Goal: Task Accomplishment & Management: Manage account settings

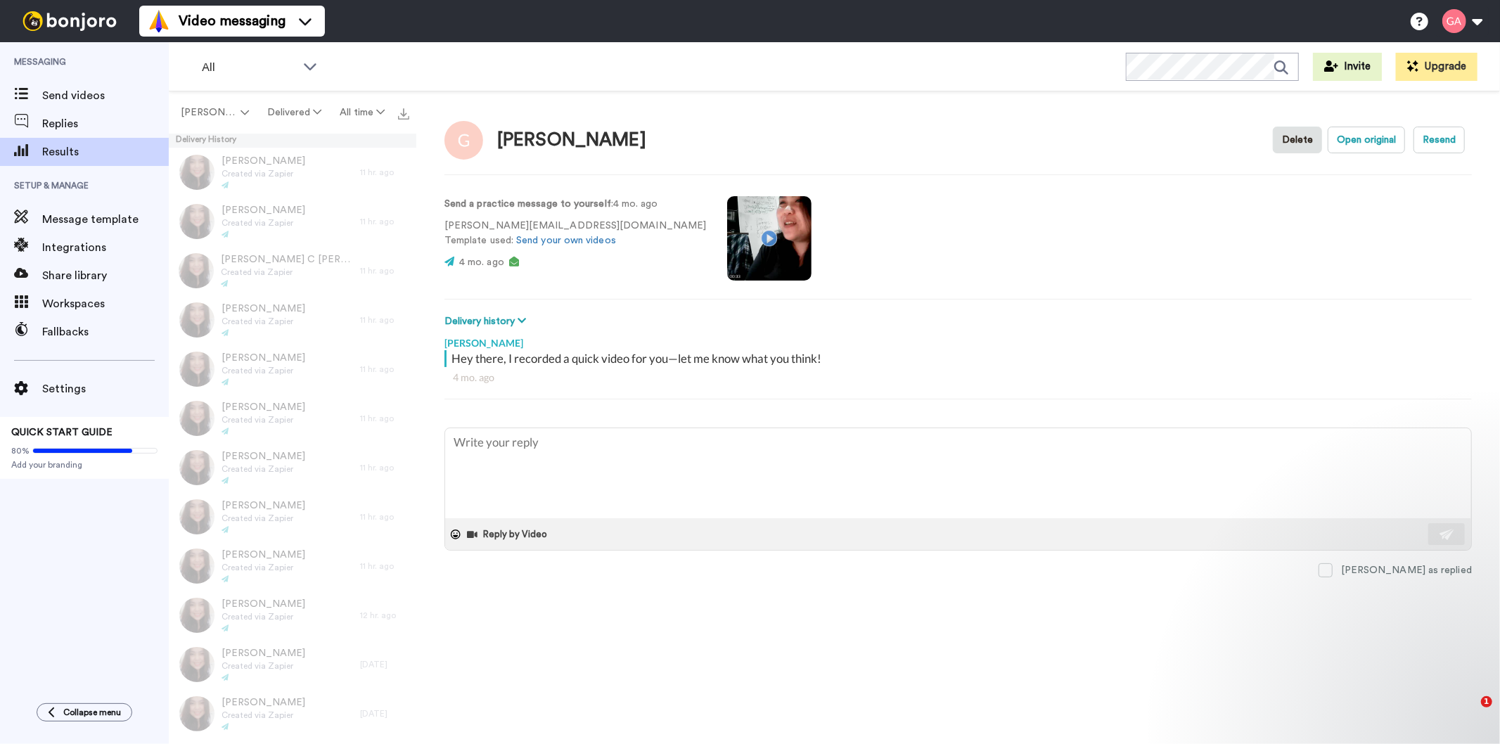
type textarea "x"
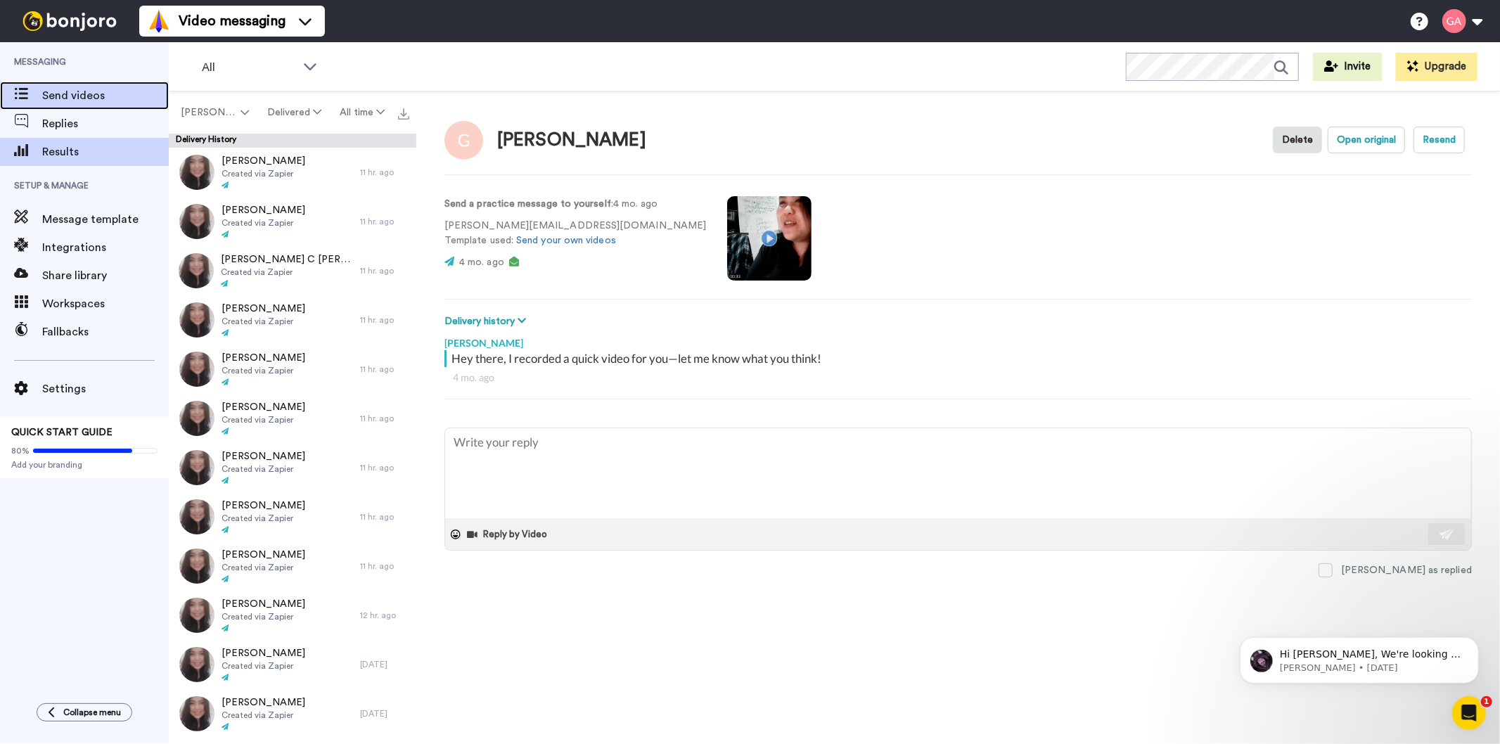
click at [54, 97] on span "Send videos" at bounding box center [105, 95] width 127 height 17
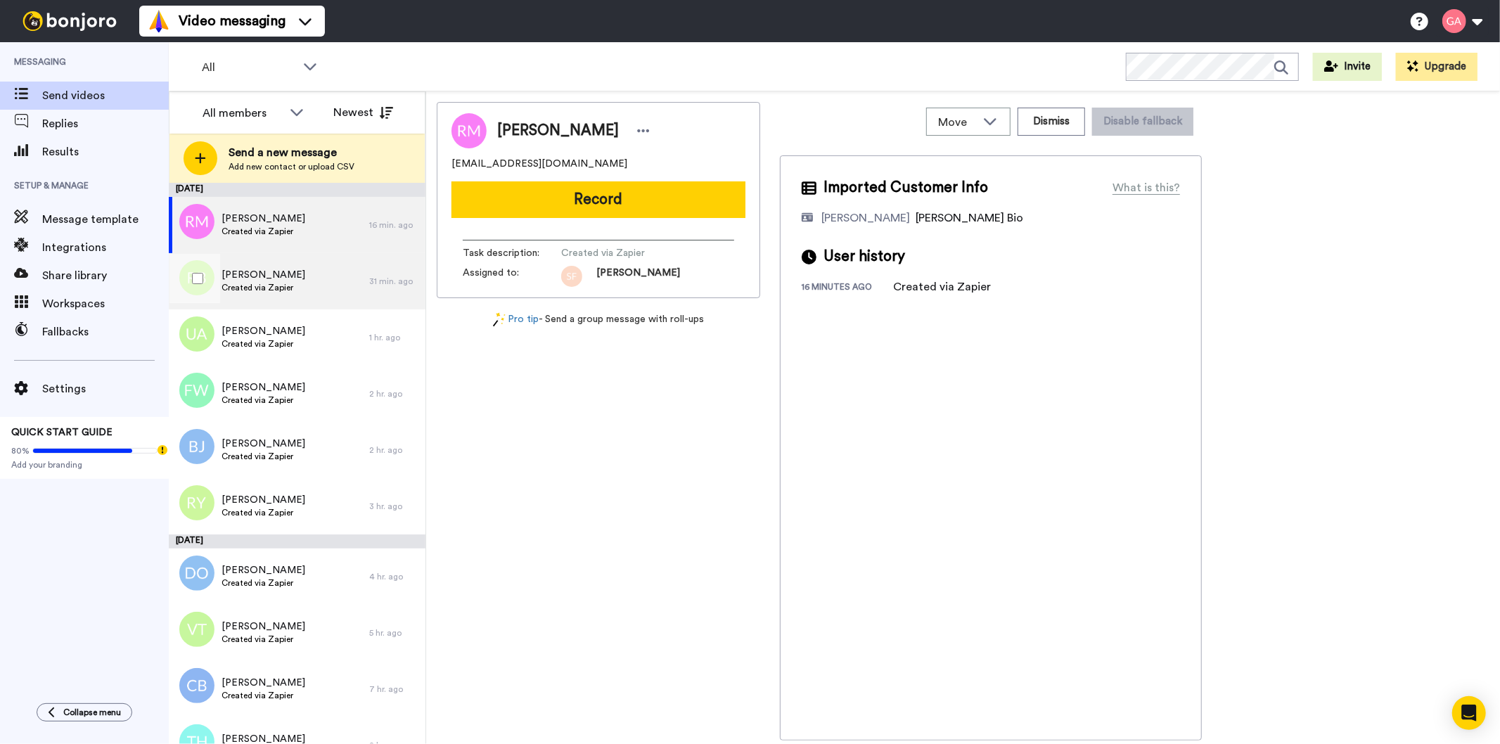
click at [274, 278] on span "Rayshaun Baskin Sr" at bounding box center [264, 275] width 84 height 14
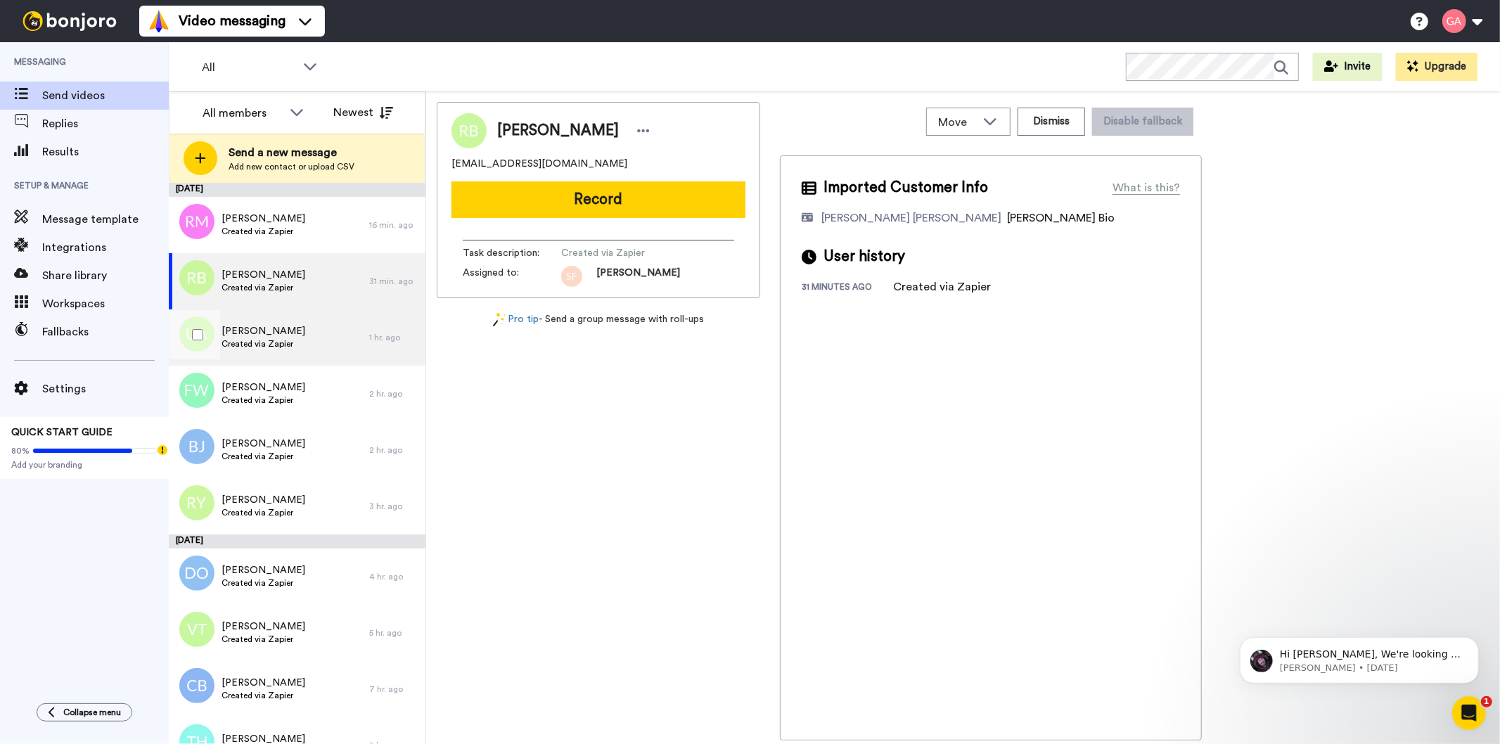
click at [284, 338] on span "Created via Zapier" at bounding box center [264, 343] width 84 height 11
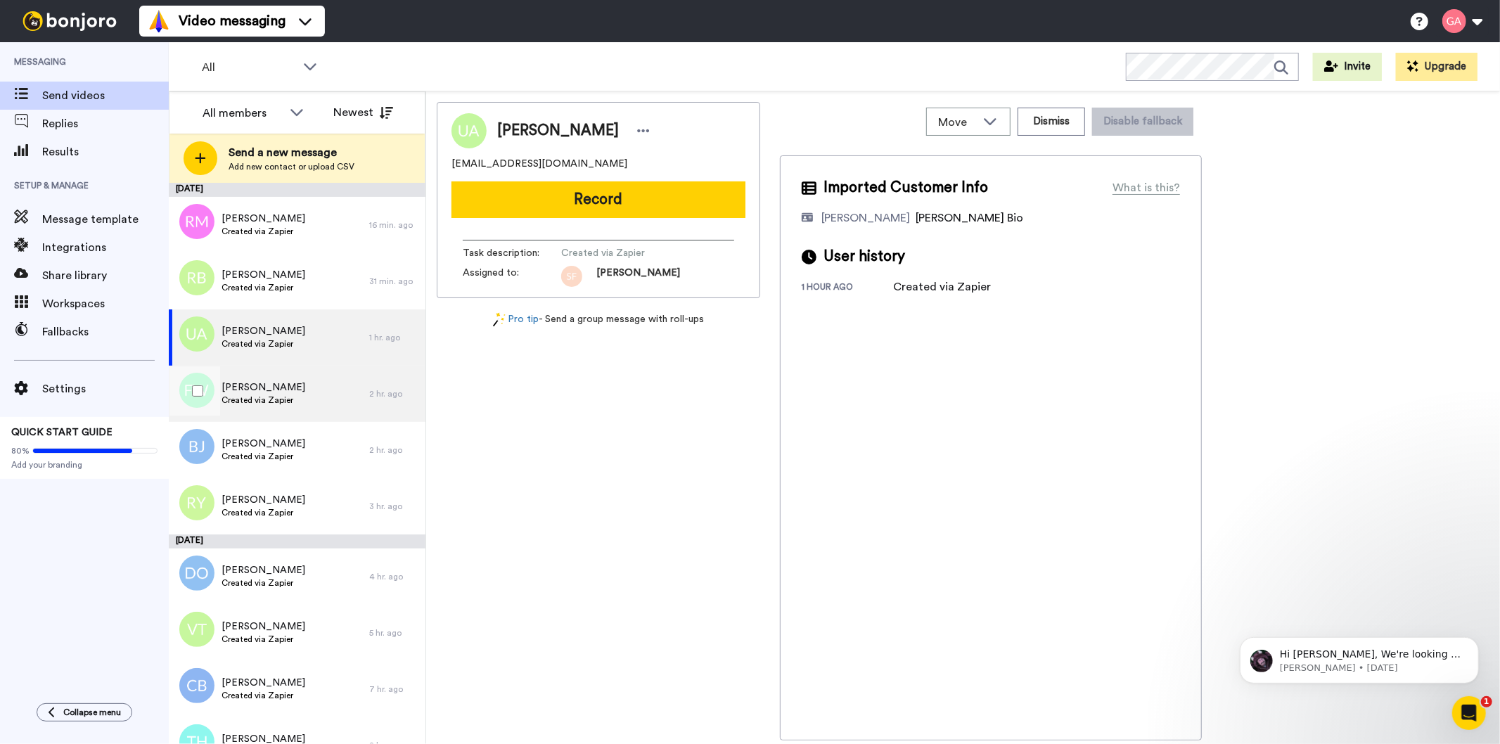
click at [285, 397] on span "Created via Zapier" at bounding box center [264, 400] width 84 height 11
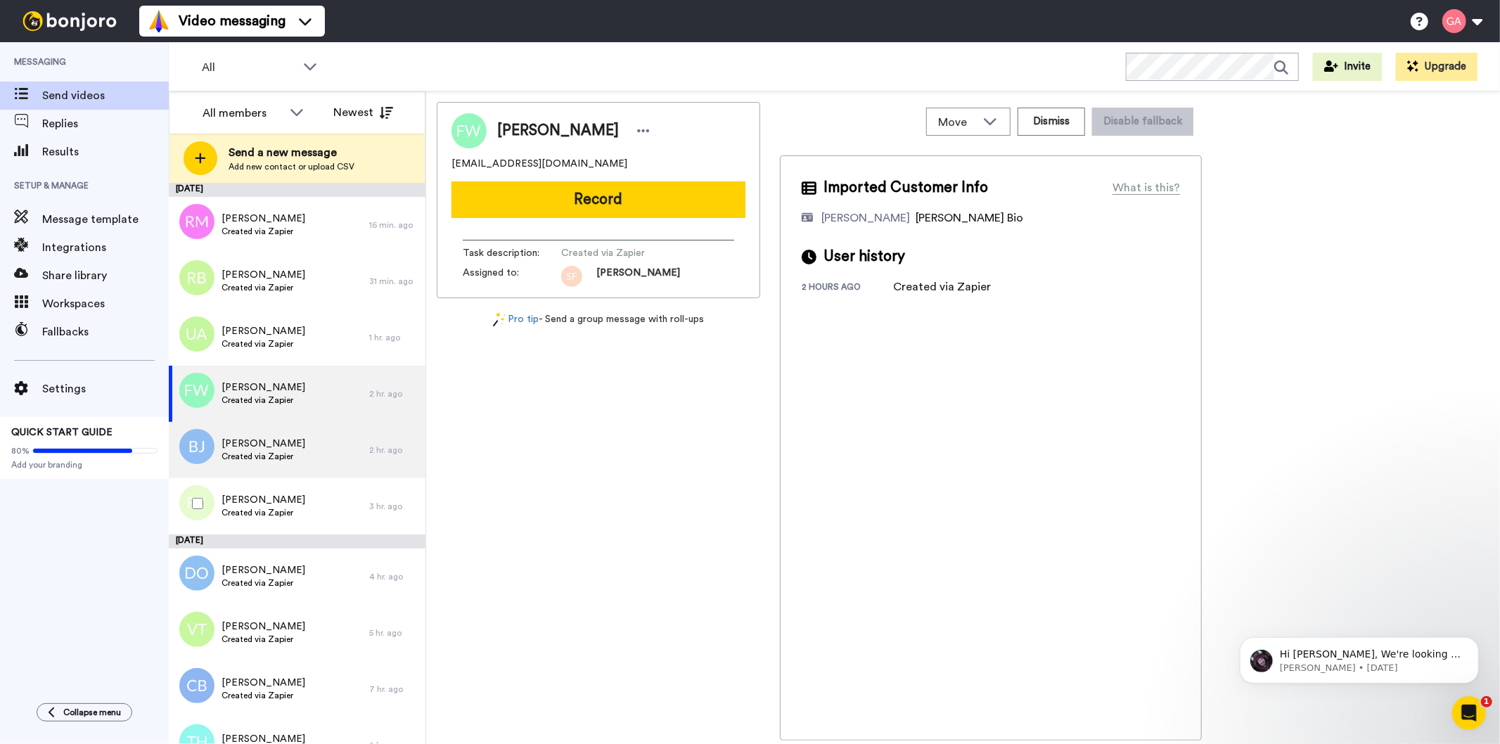
click at [300, 473] on div "Bryan Janorske Created via Zapier" at bounding box center [269, 450] width 200 height 56
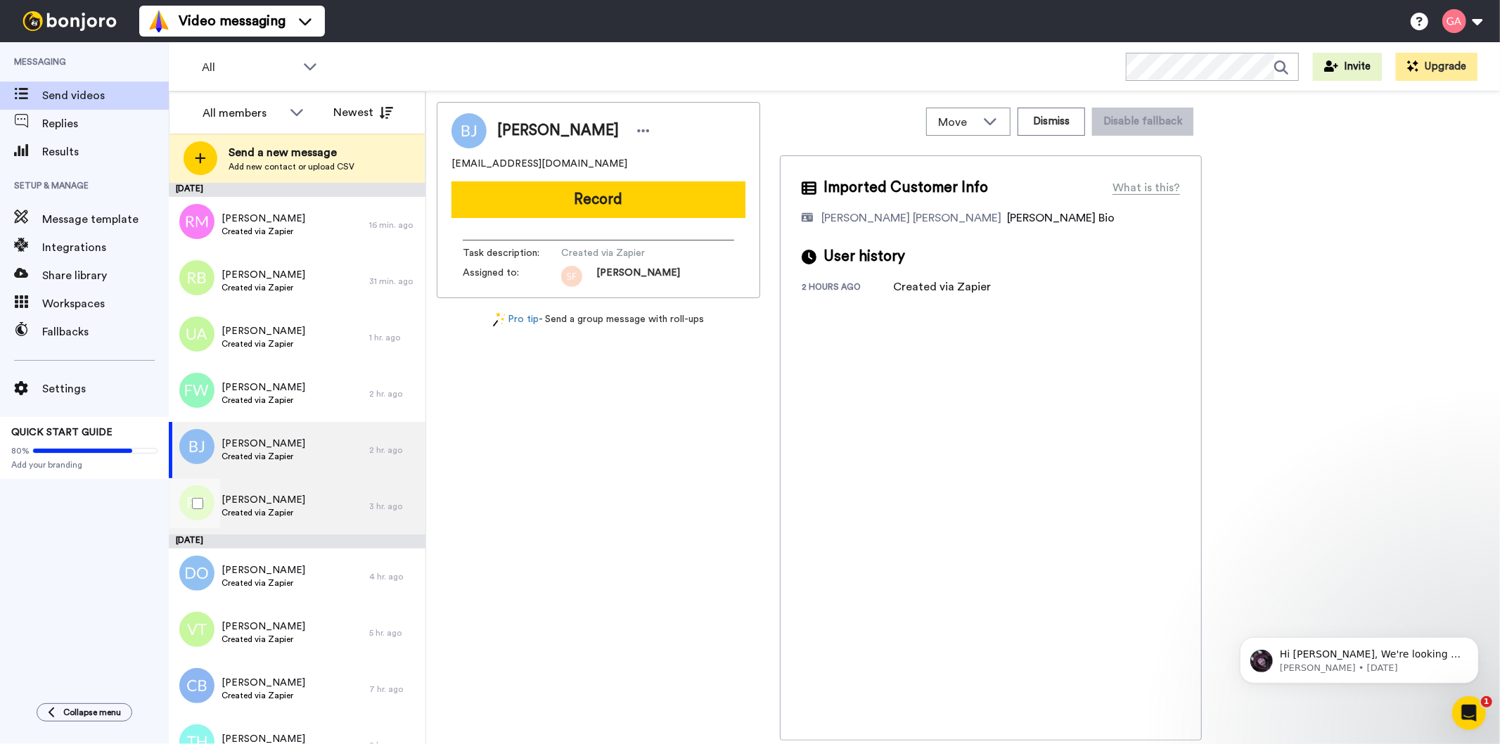
click at [286, 519] on div "Rachel York Created via Zapier" at bounding box center [264, 506] width 84 height 27
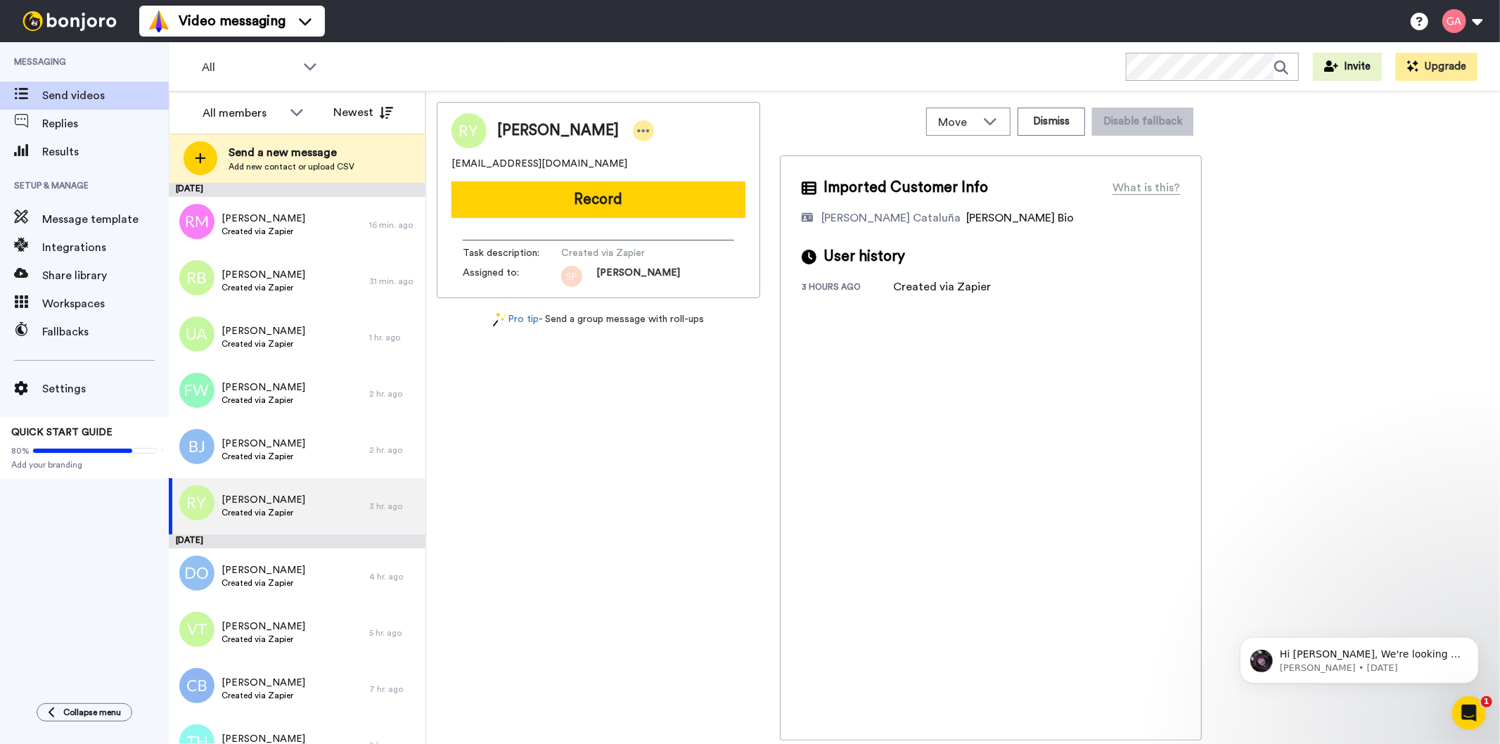
click at [637, 129] on icon at bounding box center [643, 131] width 13 height 14
click at [622, 171] on li "Assign" at bounding box center [640, 175] width 102 height 20
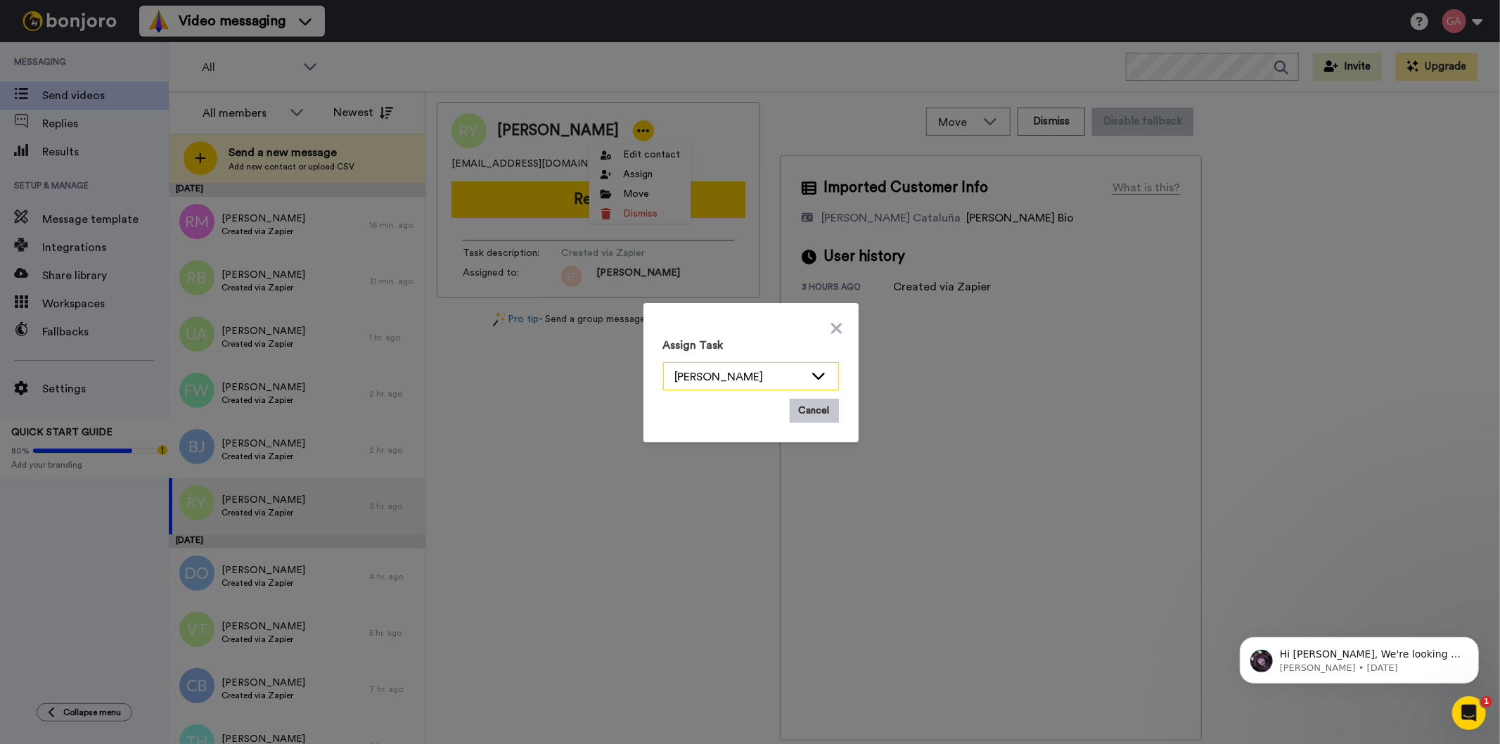
click at [813, 380] on icon at bounding box center [818, 376] width 17 height 14
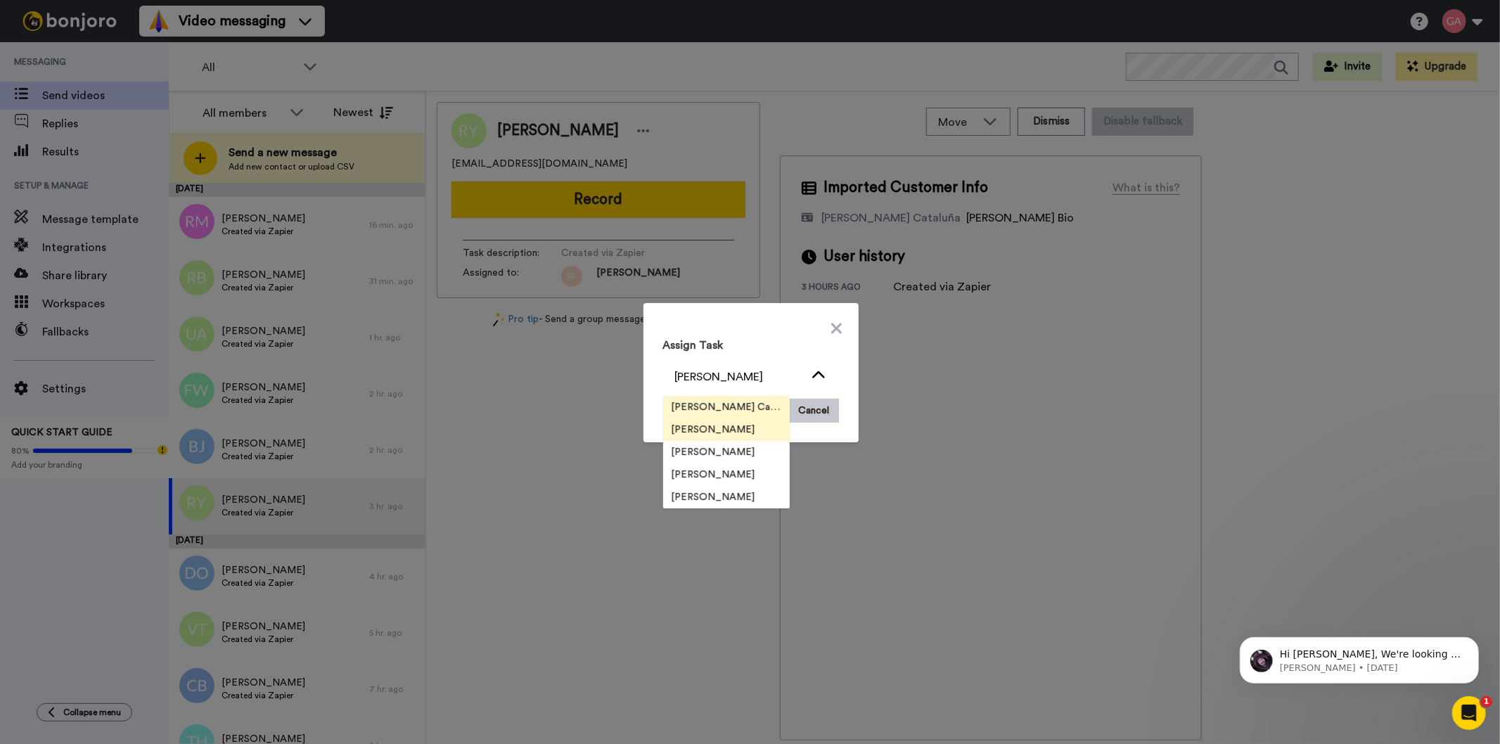
click at [727, 407] on span "Josephine Cataluña" at bounding box center [726, 407] width 127 height 14
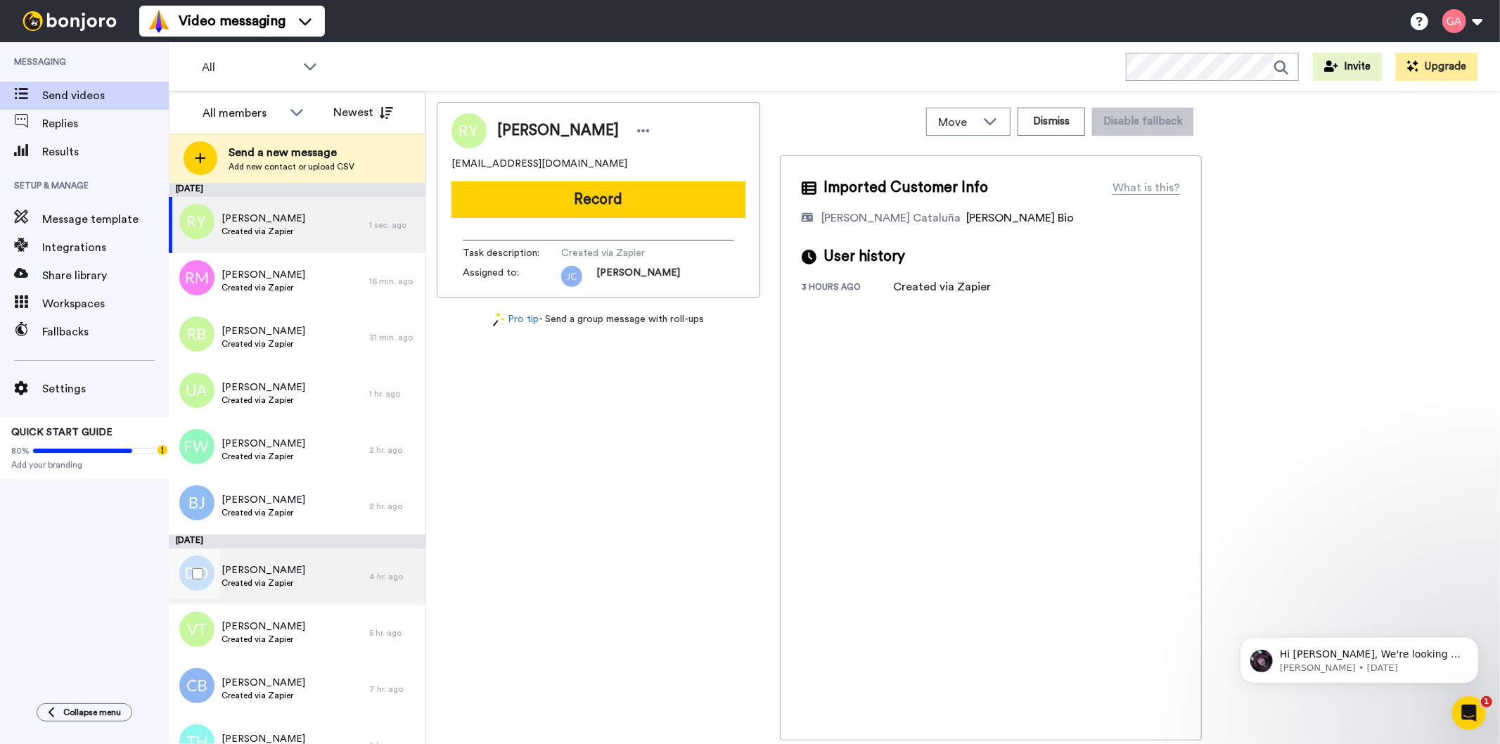
click at [267, 577] on span "Created via Zapier" at bounding box center [264, 582] width 84 height 11
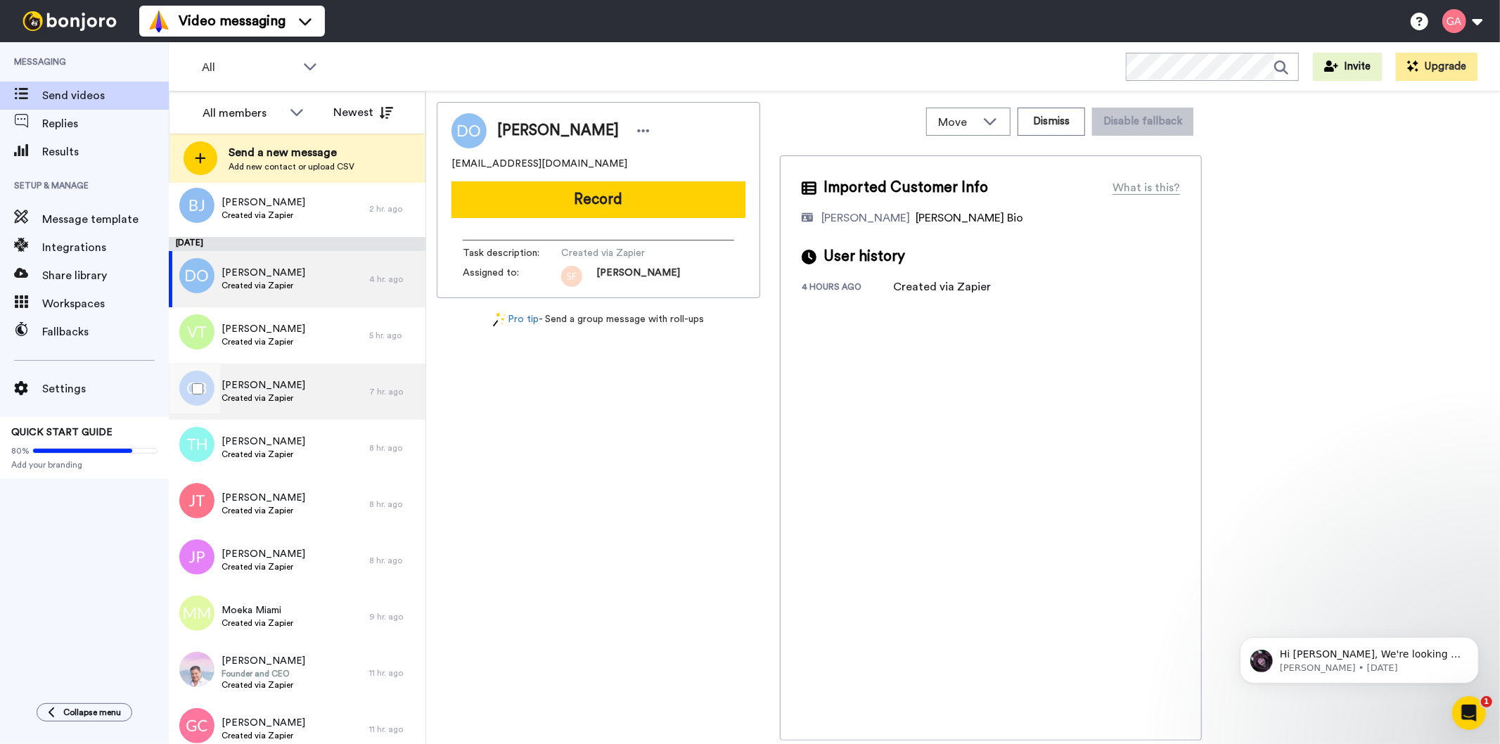
scroll to position [312, 0]
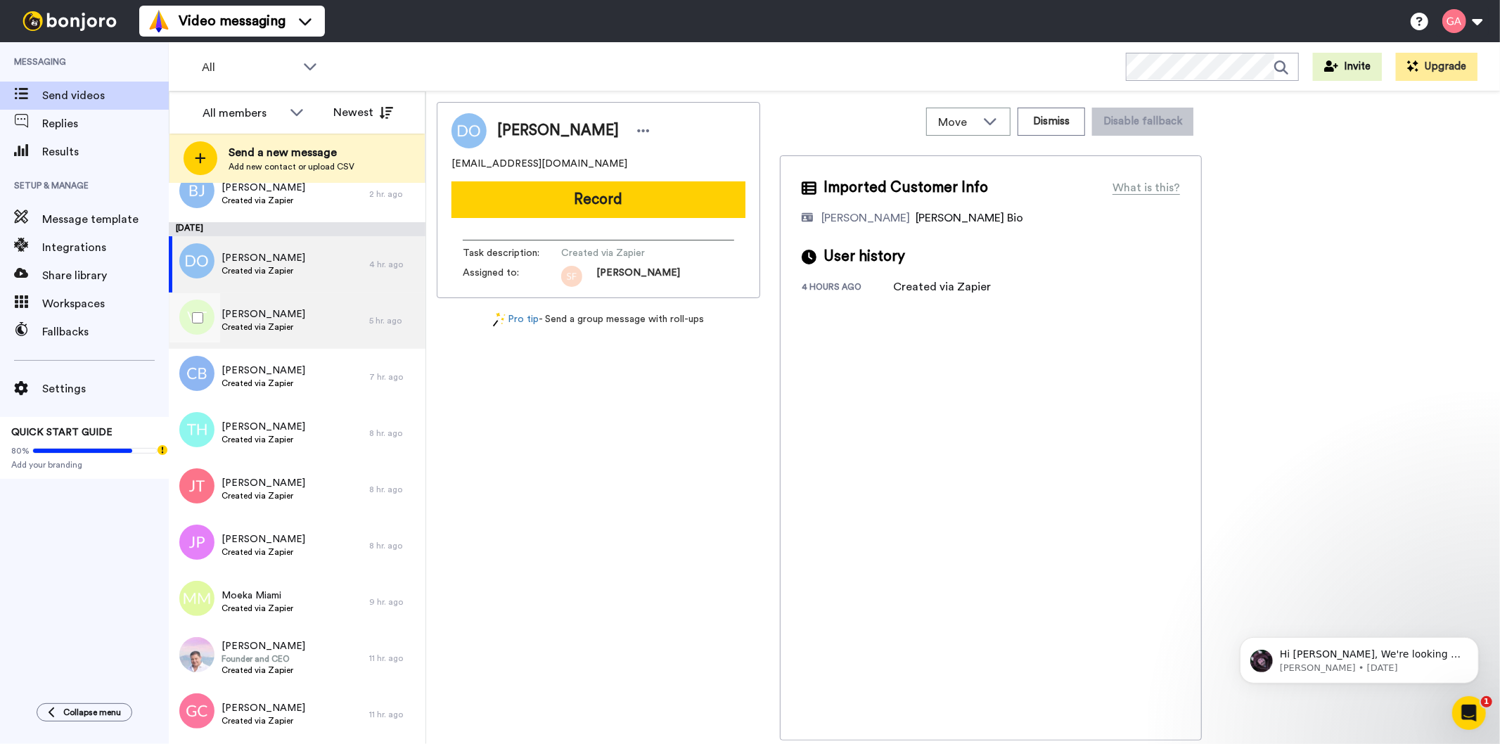
click at [284, 319] on span "Veronica Taylor" at bounding box center [264, 314] width 84 height 14
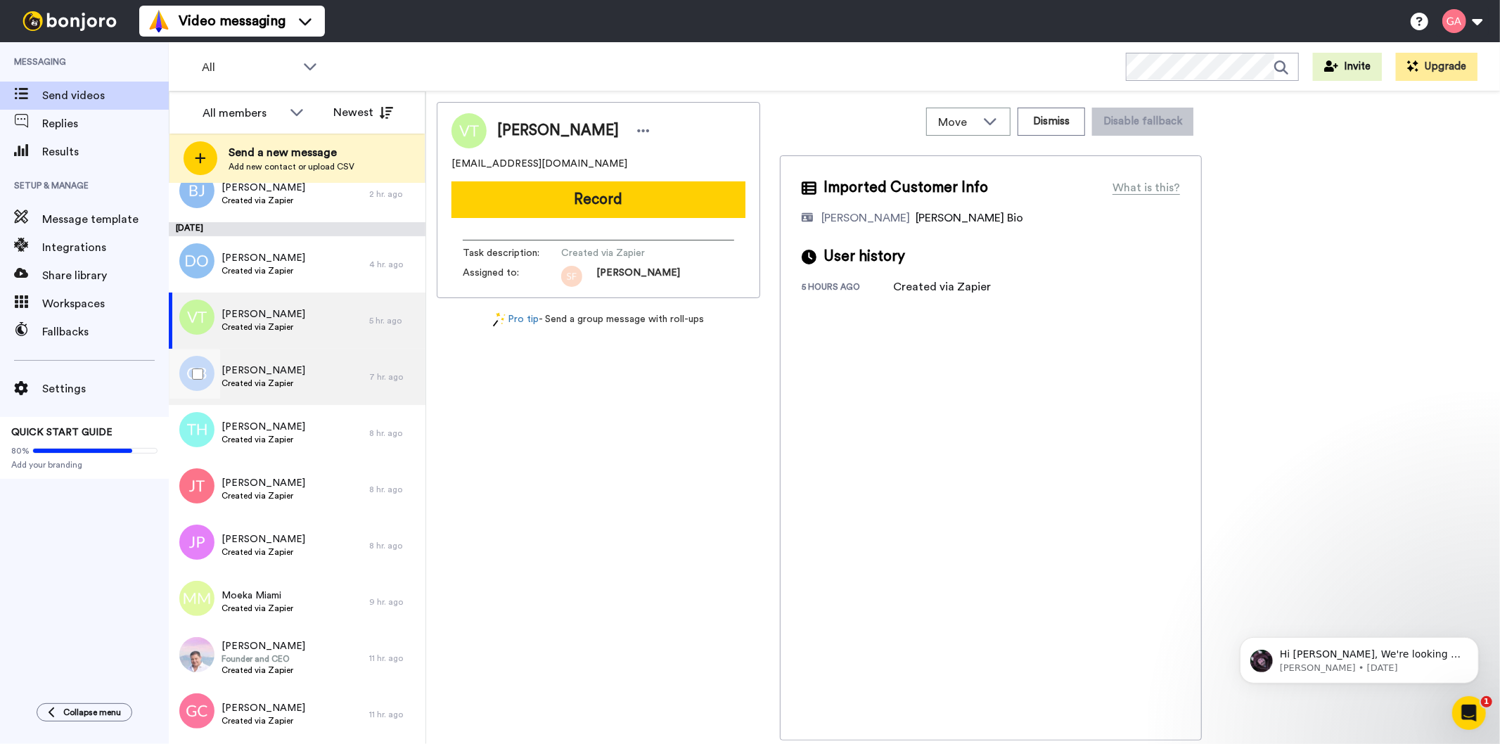
click at [276, 388] on span "Created via Zapier" at bounding box center [264, 383] width 84 height 11
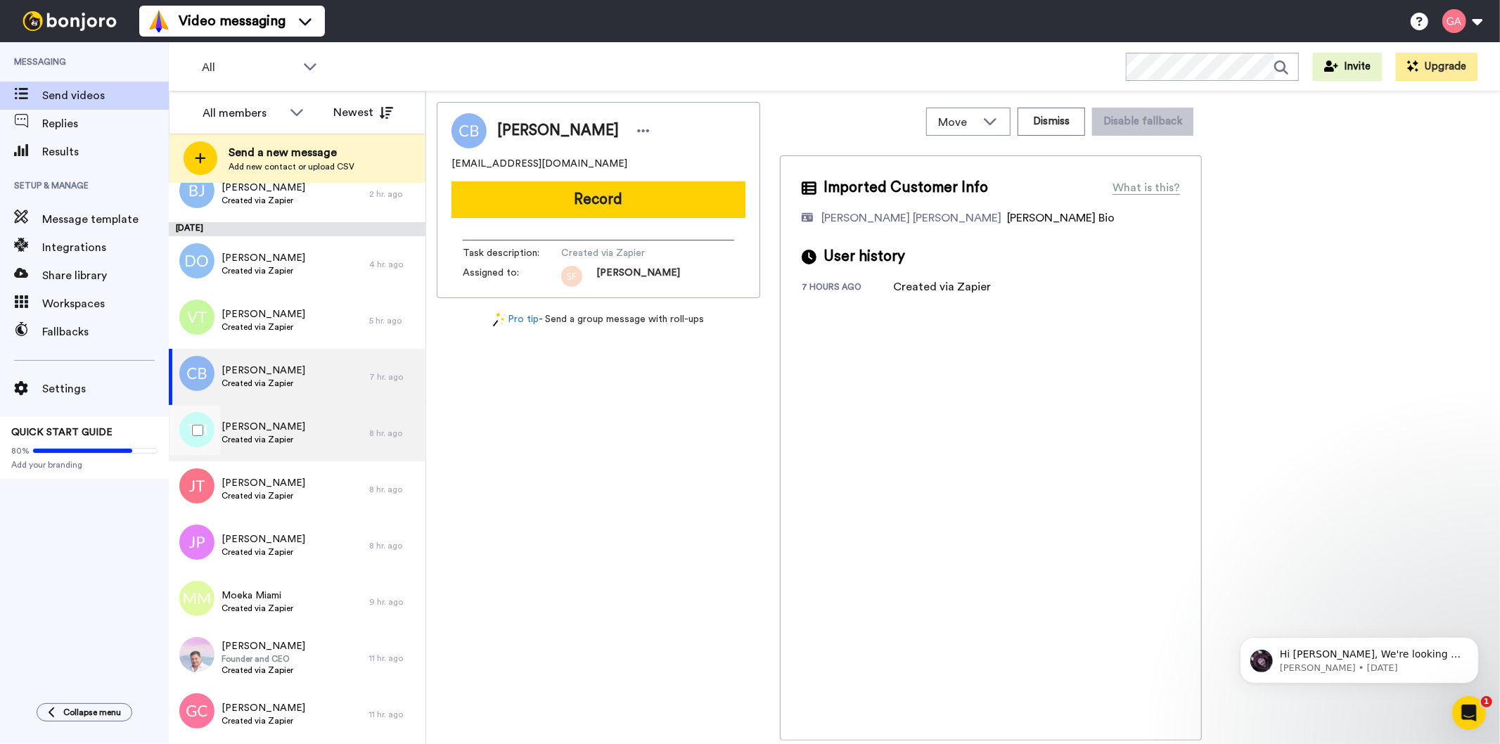
click at [284, 432] on span "Tina Hutchinson" at bounding box center [264, 427] width 84 height 14
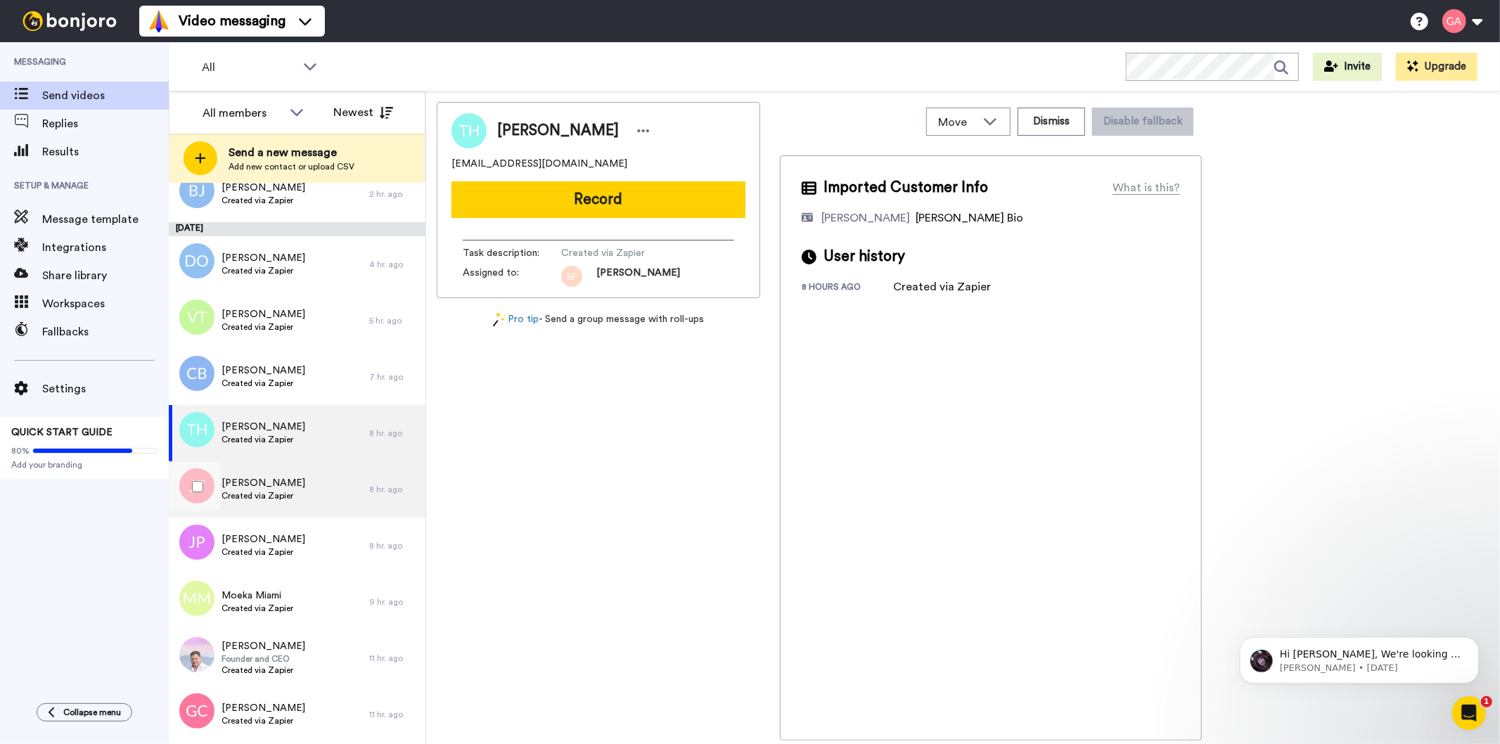
click at [271, 486] on span "Joe Turner" at bounding box center [264, 483] width 84 height 14
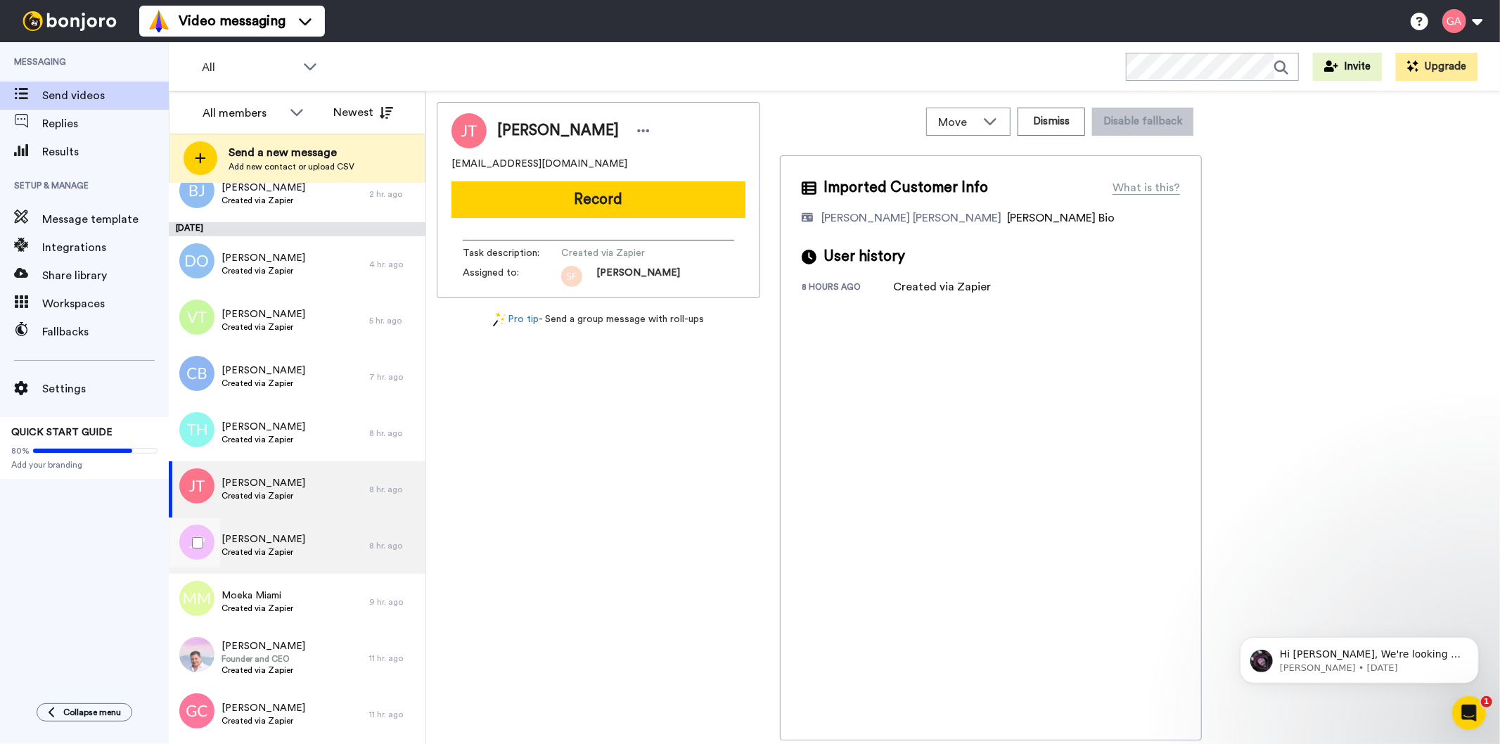
click at [289, 549] on span "Created via Zapier" at bounding box center [264, 551] width 84 height 11
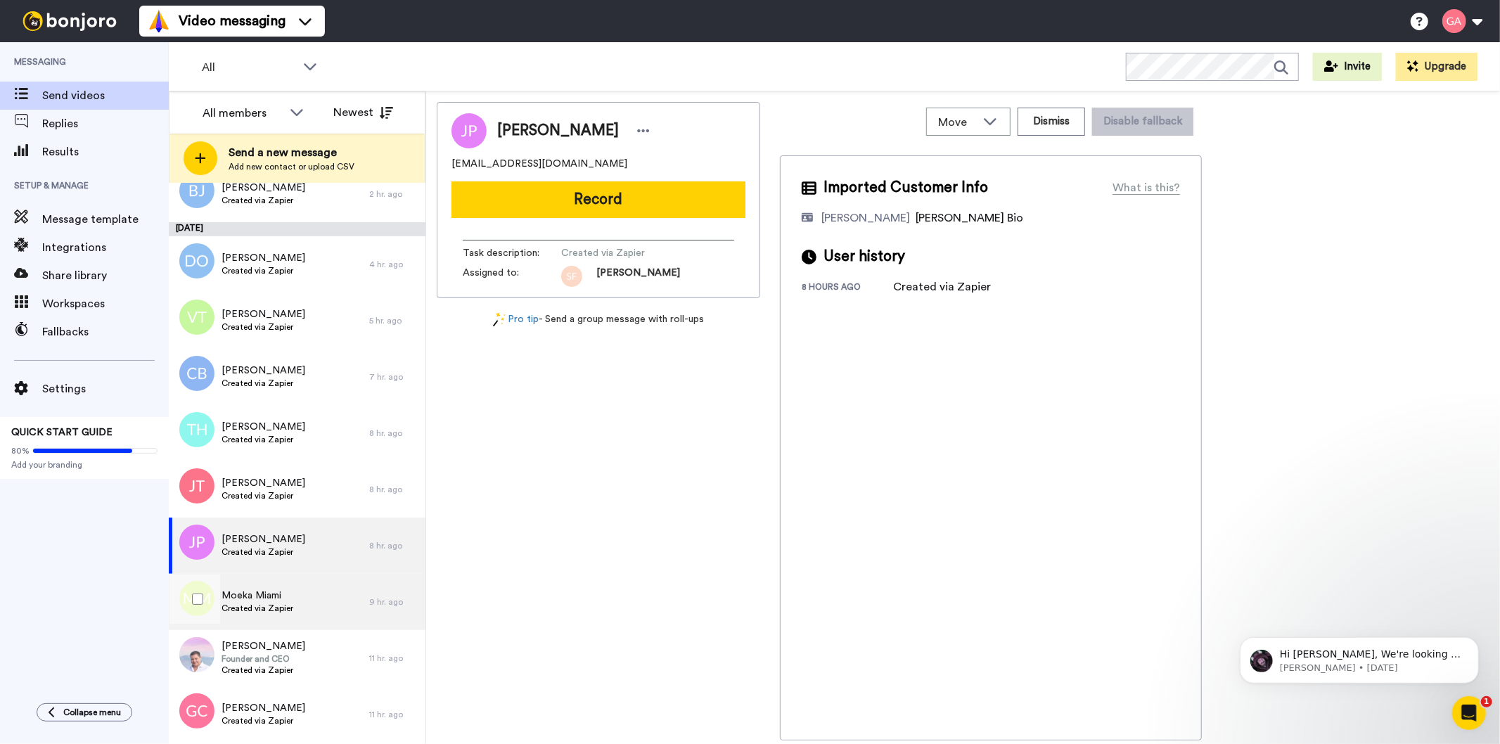
click at [276, 603] on span "Created via Zapier" at bounding box center [258, 608] width 72 height 11
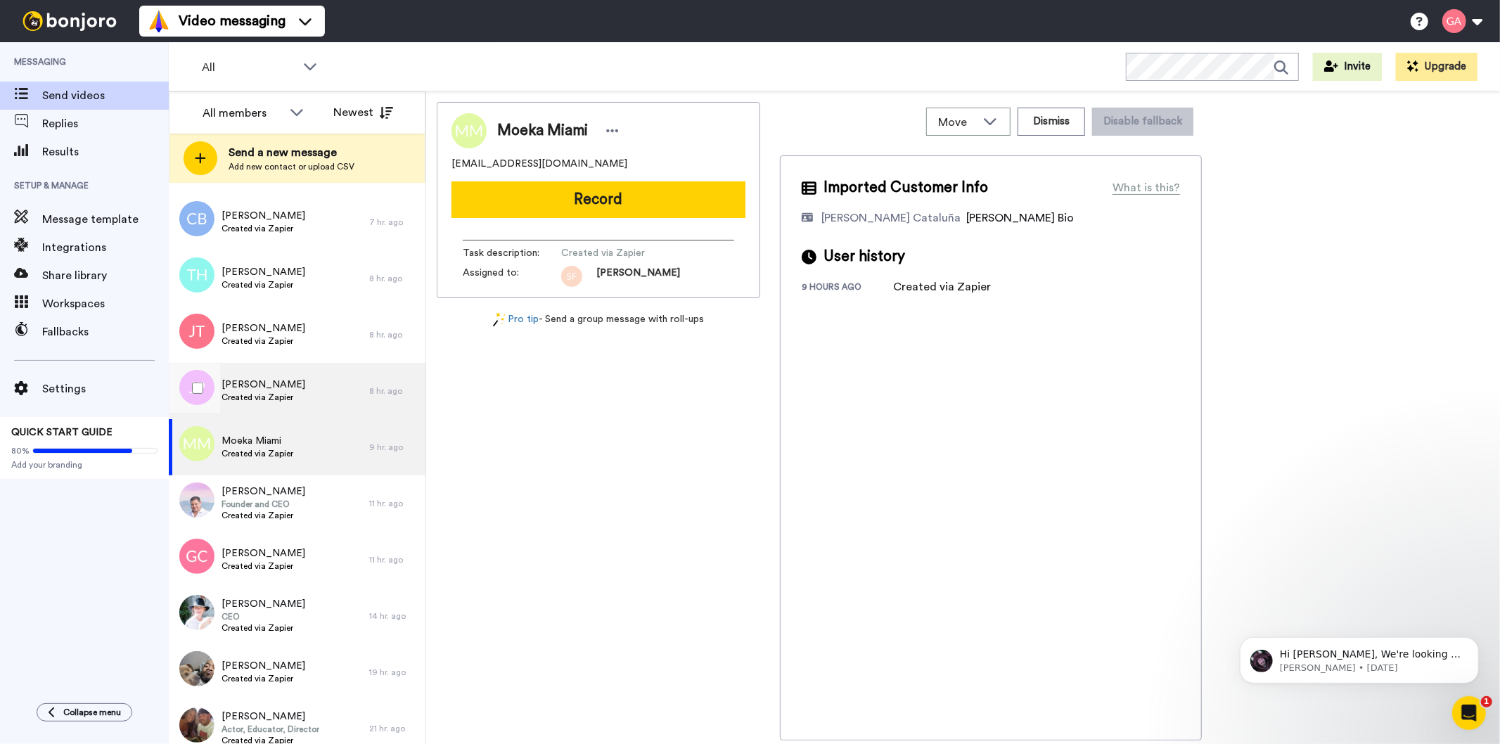
scroll to position [468, 0]
click at [608, 136] on icon at bounding box center [612, 131] width 13 height 14
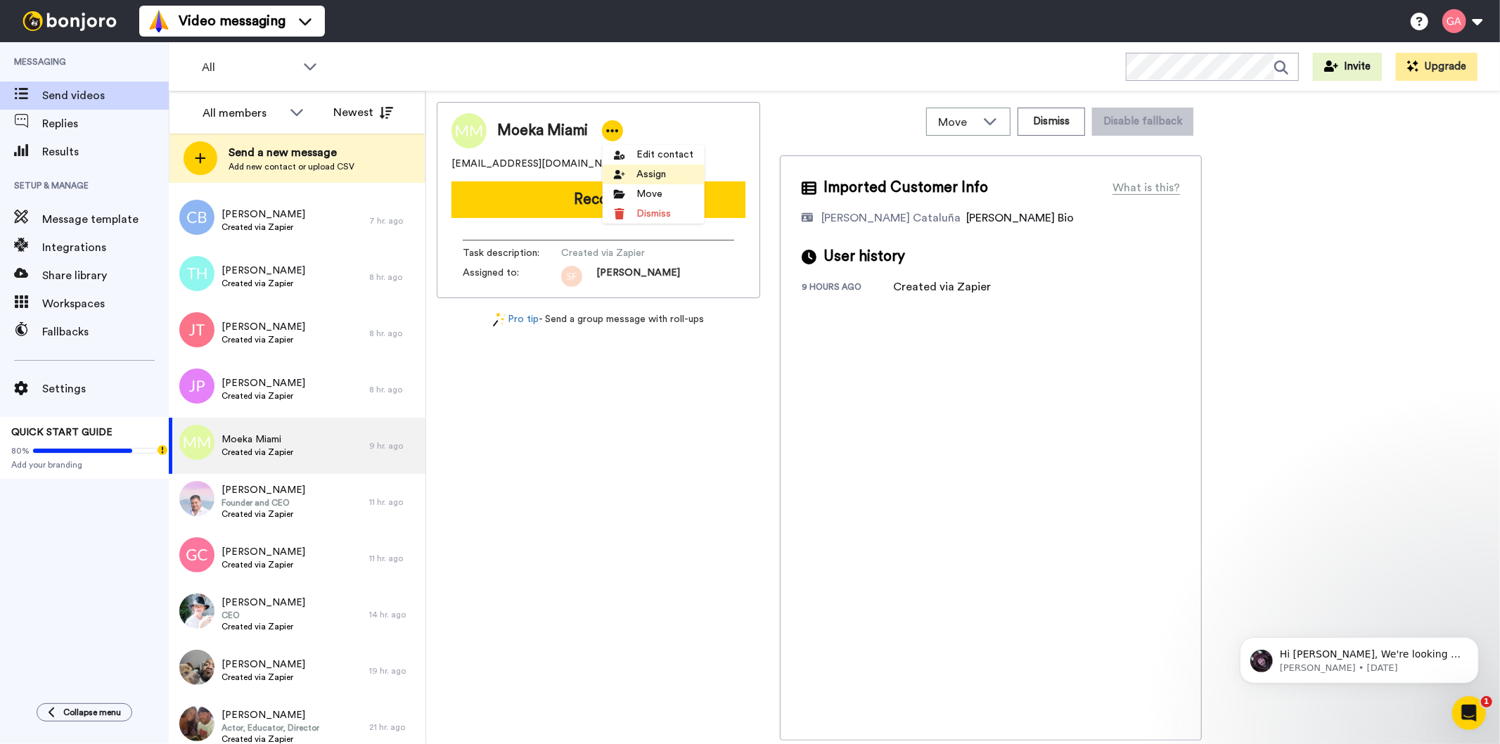
click at [660, 167] on li "Assign" at bounding box center [654, 175] width 102 height 20
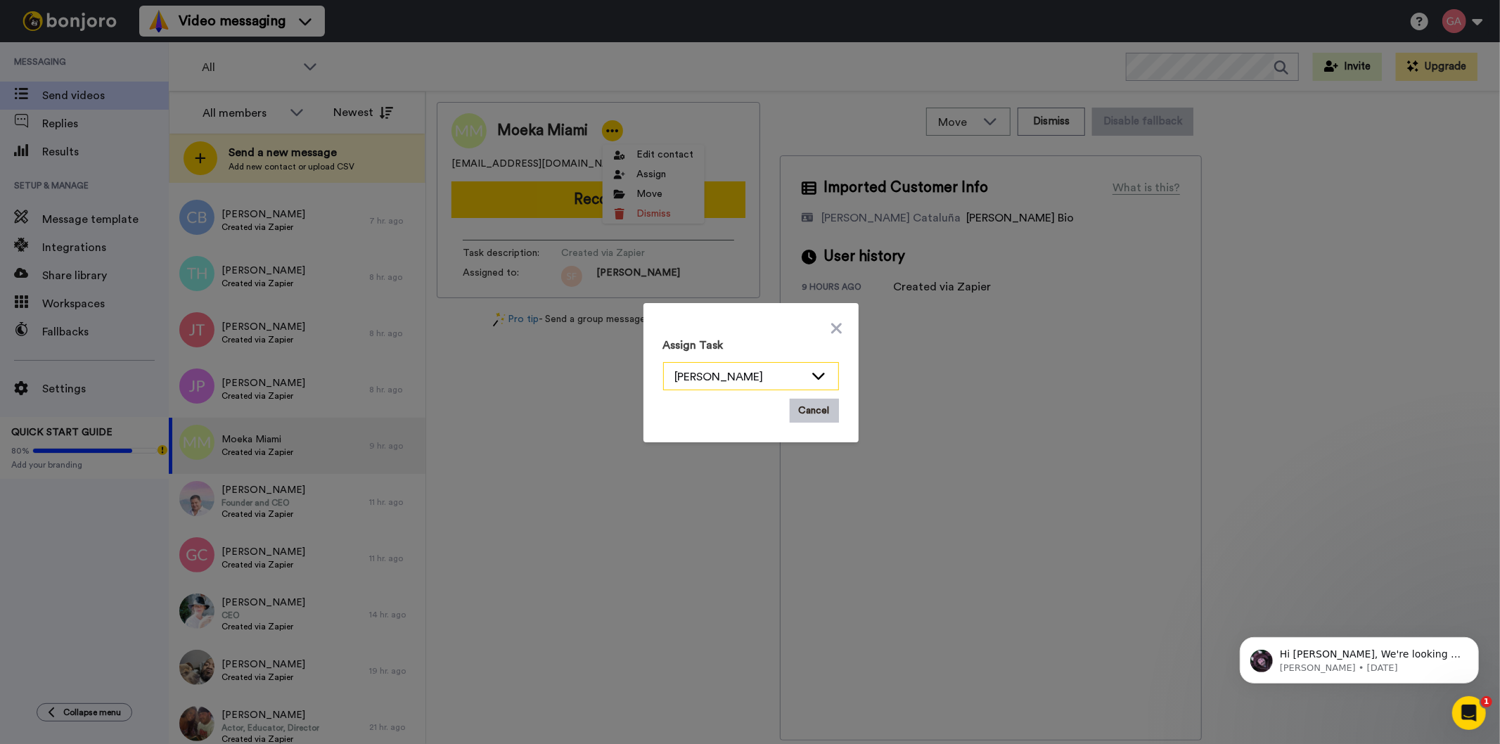
click at [812, 371] on icon at bounding box center [818, 376] width 17 height 14
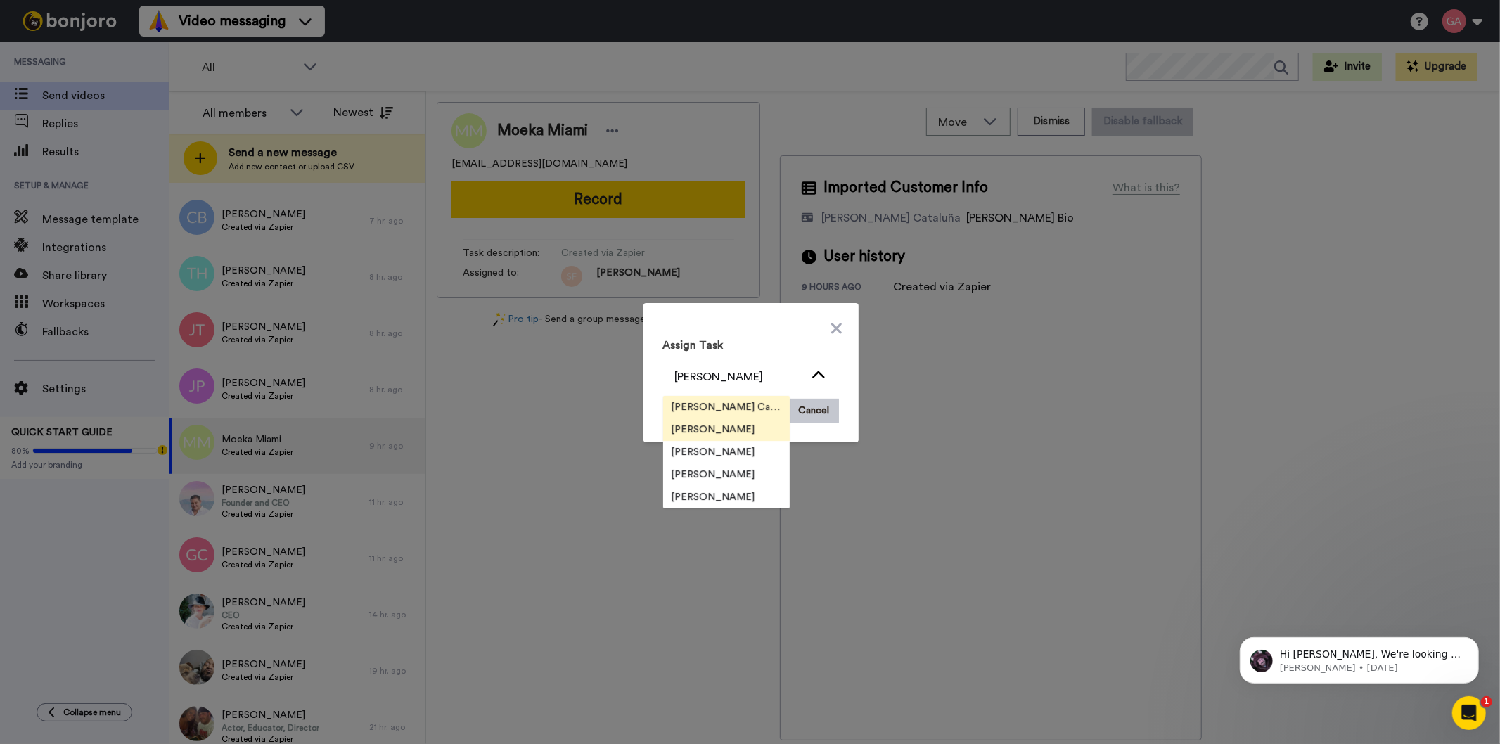
click at [721, 405] on span "Josephine Cataluña" at bounding box center [726, 407] width 127 height 14
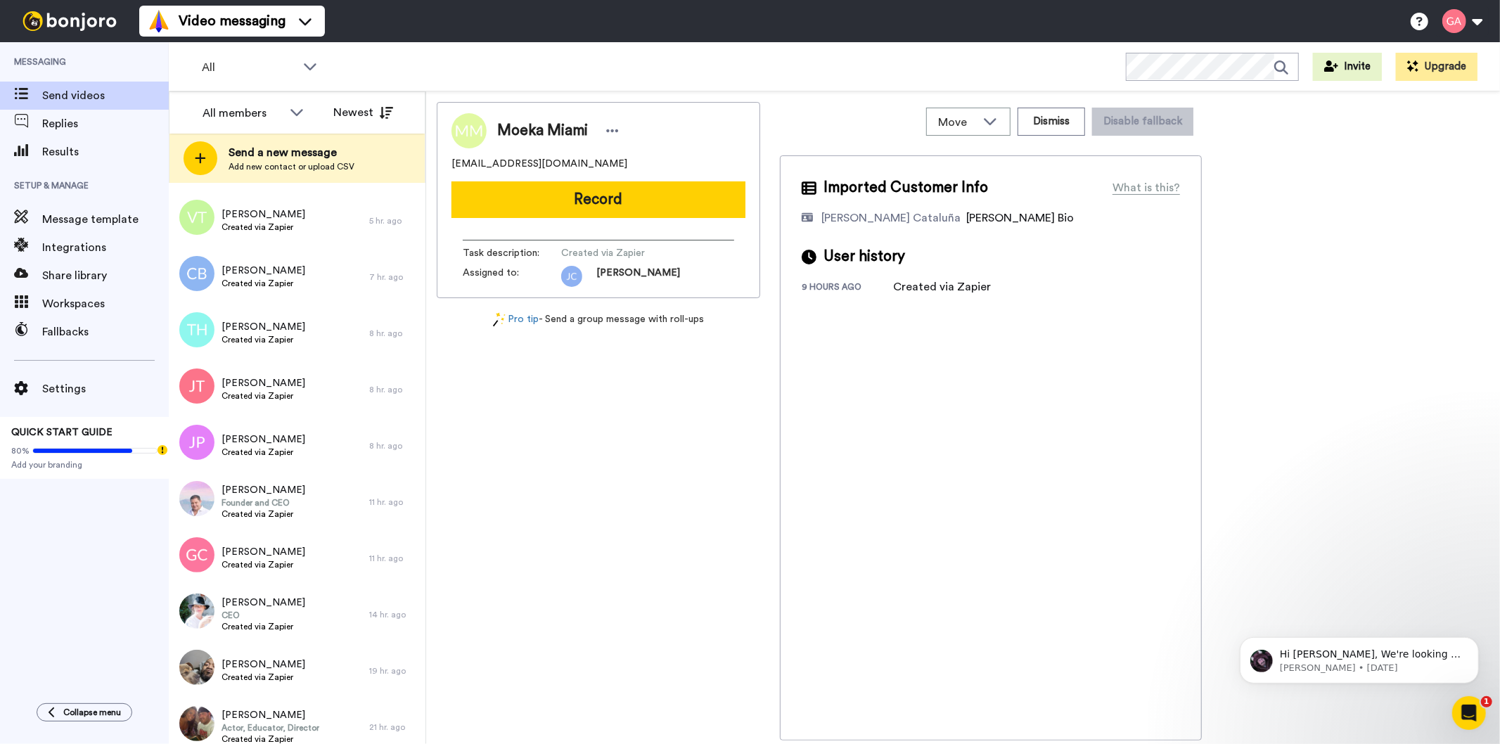
scroll to position [0, 0]
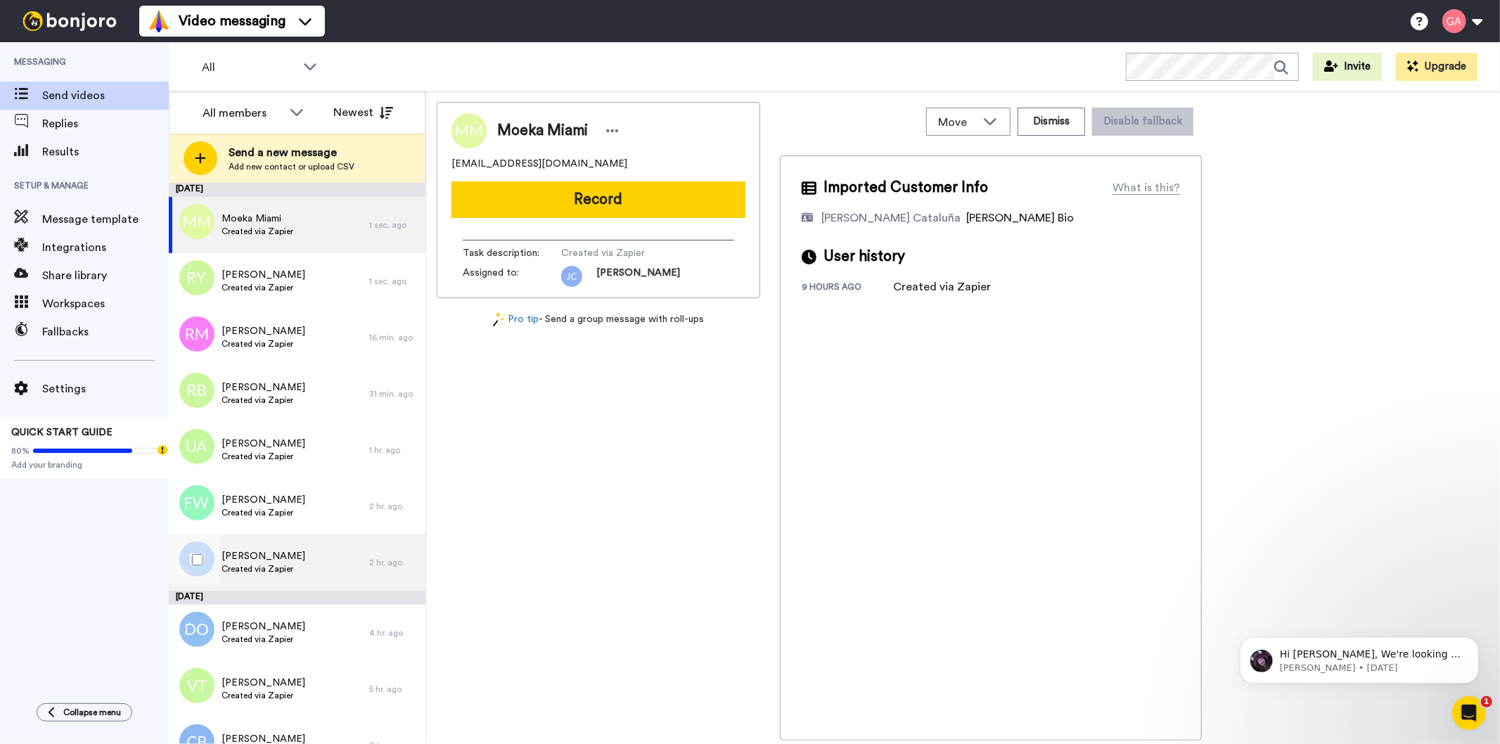
click at [300, 553] on div "Bryan Janorske Created via Zapier" at bounding box center [269, 563] width 200 height 56
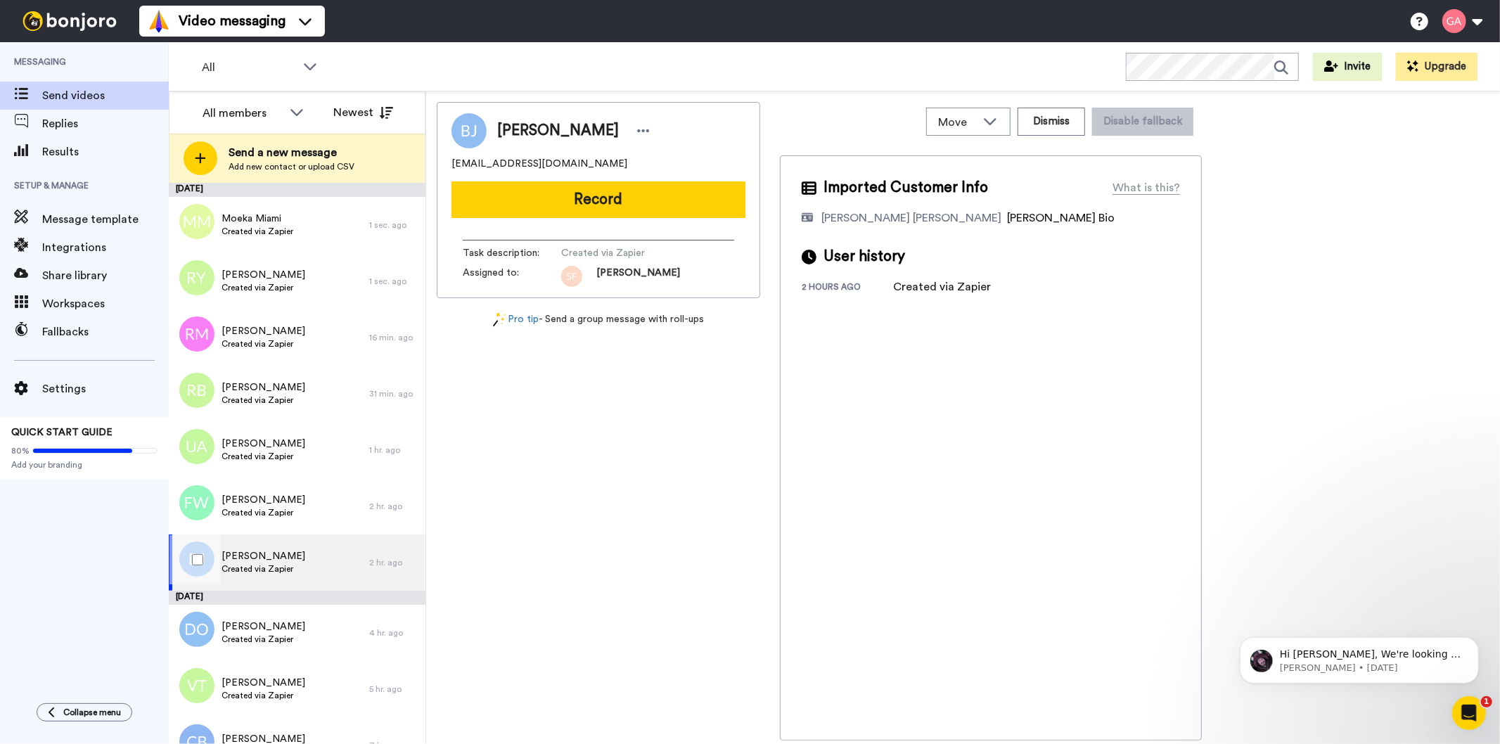
scroll to position [234, 0]
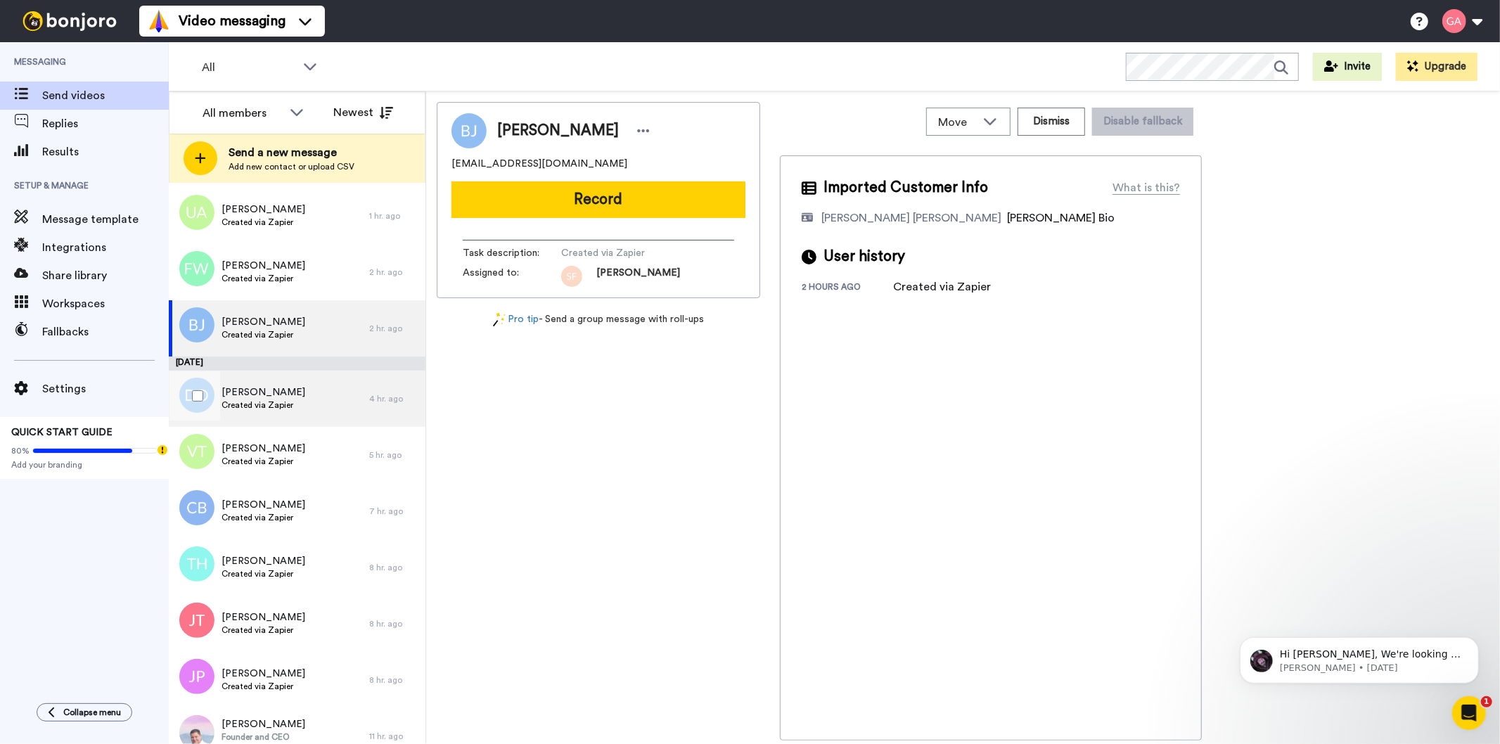
click at [271, 392] on span "Douglas Orchard" at bounding box center [264, 392] width 84 height 14
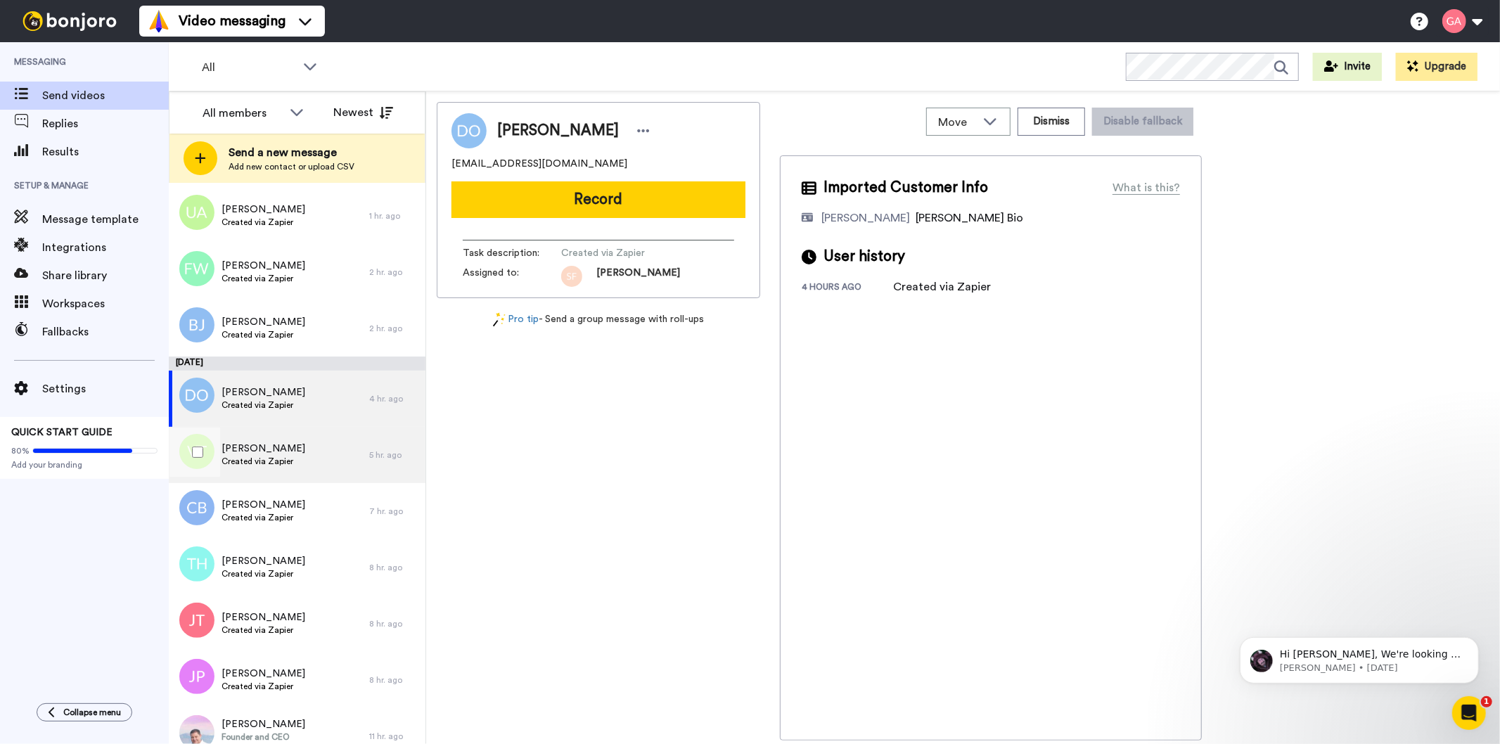
click at [261, 448] on span "Veronica Taylor" at bounding box center [264, 449] width 84 height 14
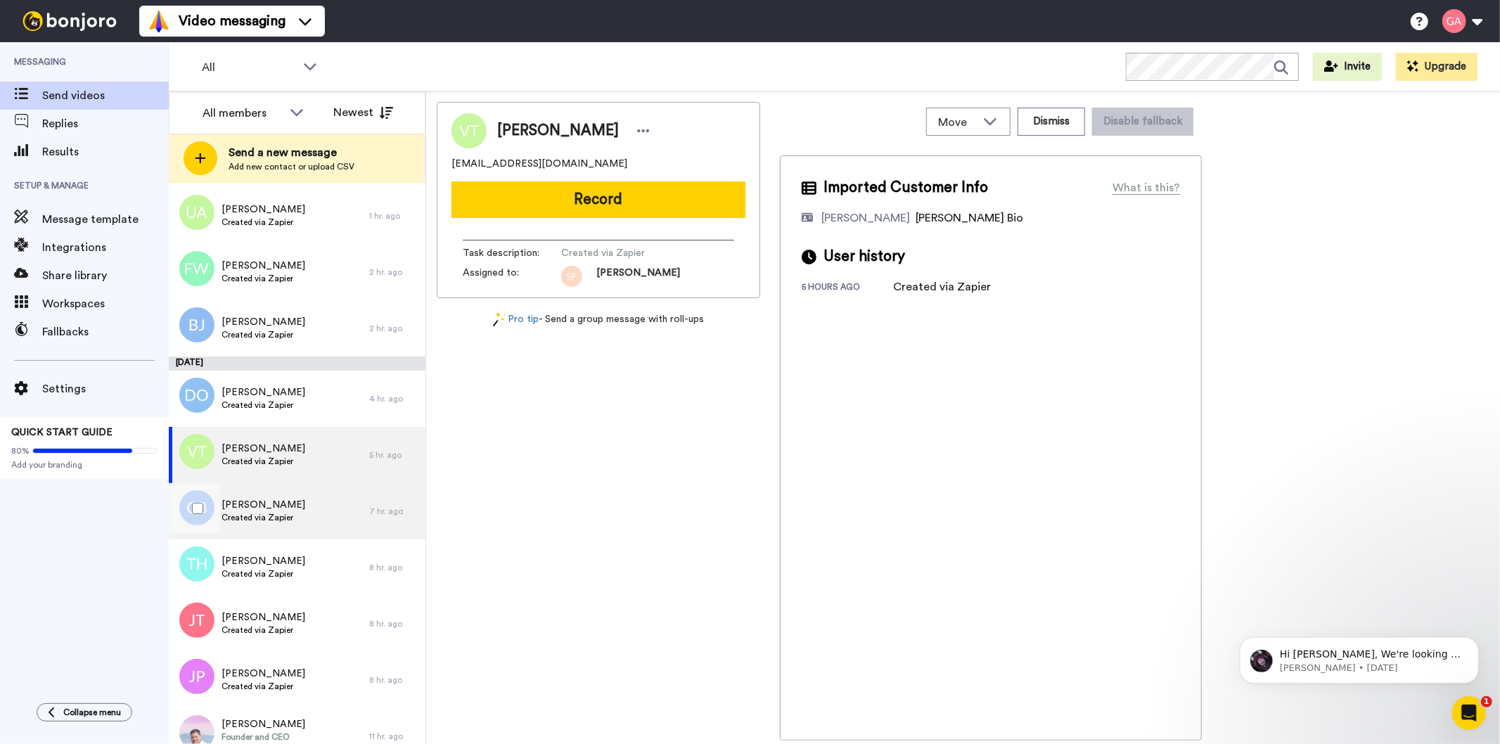
click at [264, 504] on span "Charles Baldwin" at bounding box center [264, 505] width 84 height 14
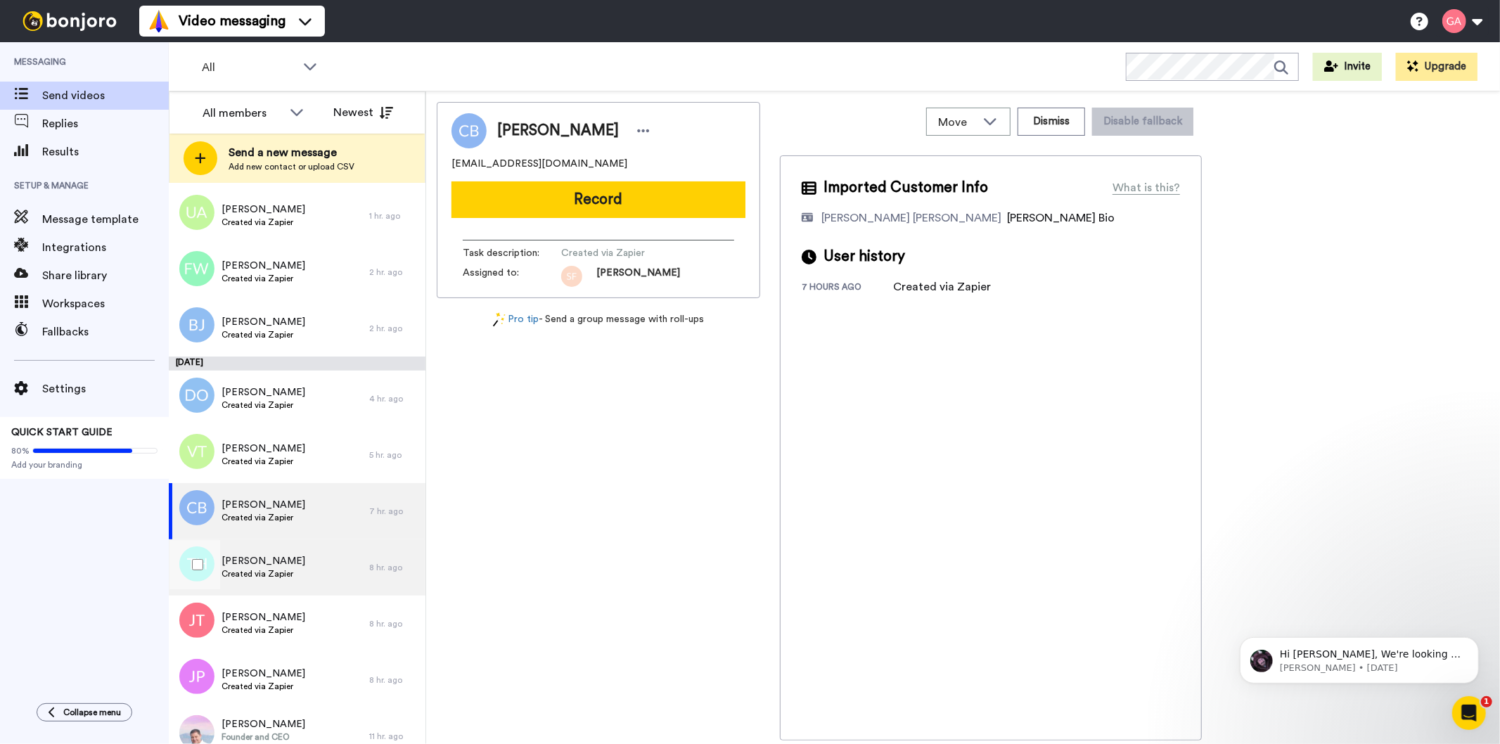
click at [264, 558] on span "Tina Hutchinson" at bounding box center [264, 561] width 84 height 14
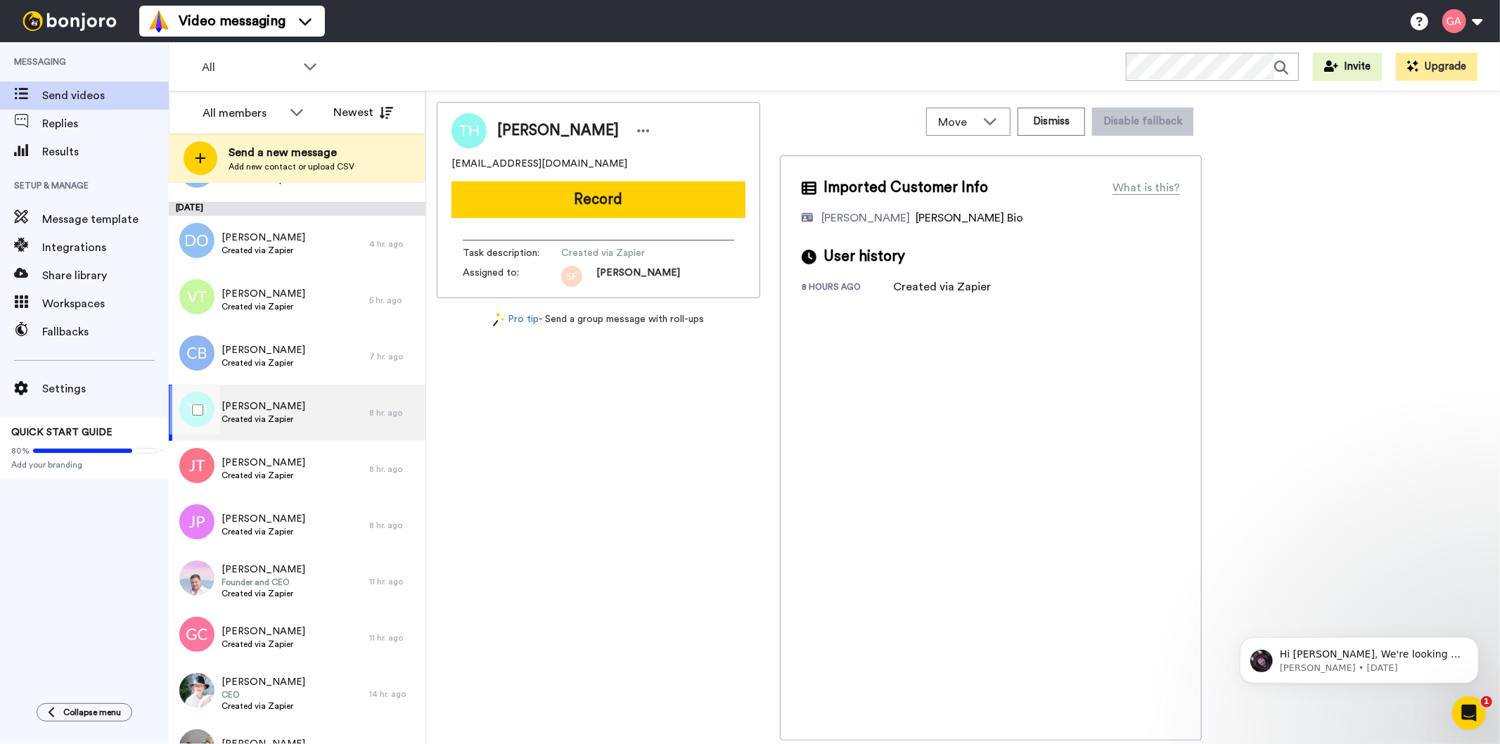
scroll to position [390, 0]
click at [262, 462] on span "Joe Turner" at bounding box center [264, 461] width 84 height 14
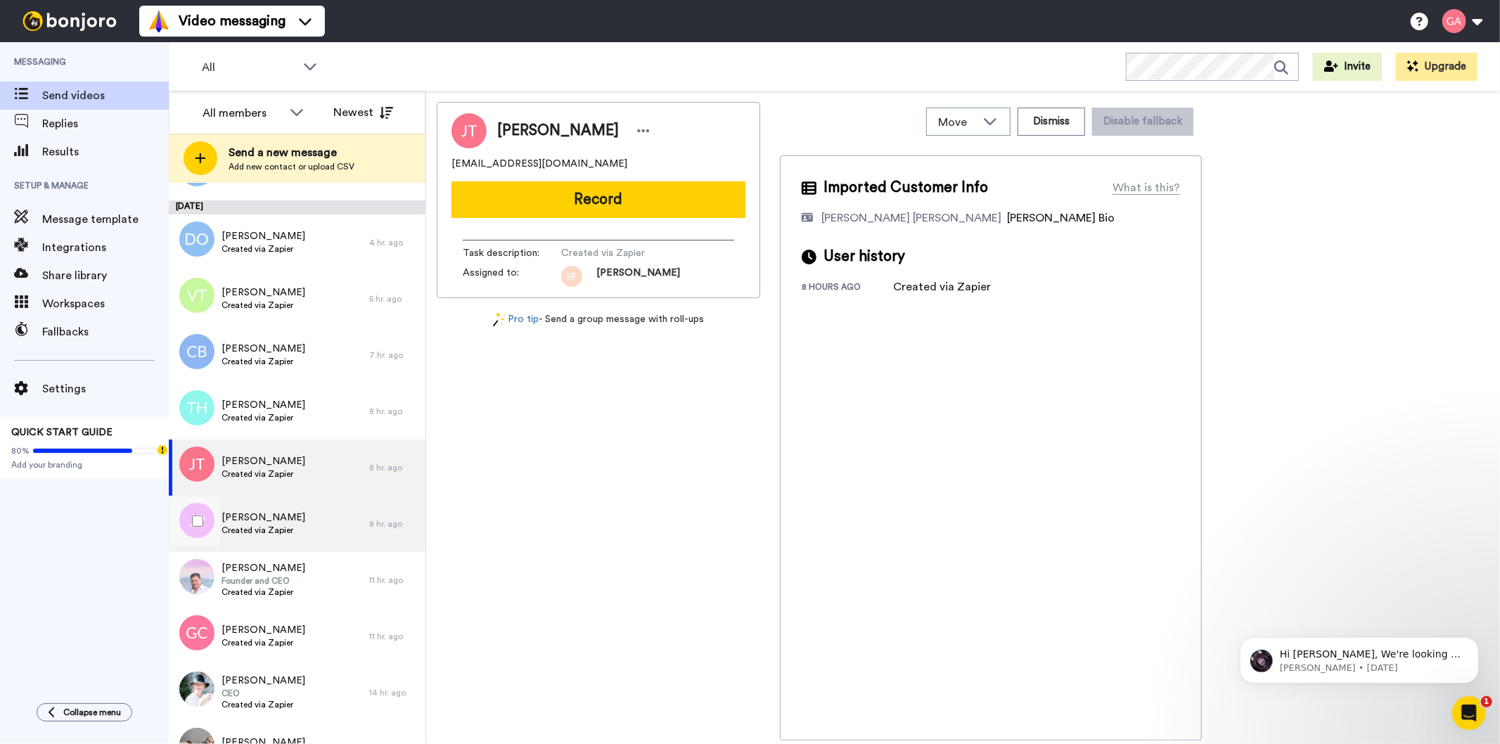
click at [298, 529] on div "John Power Created via Zapier" at bounding box center [269, 524] width 200 height 56
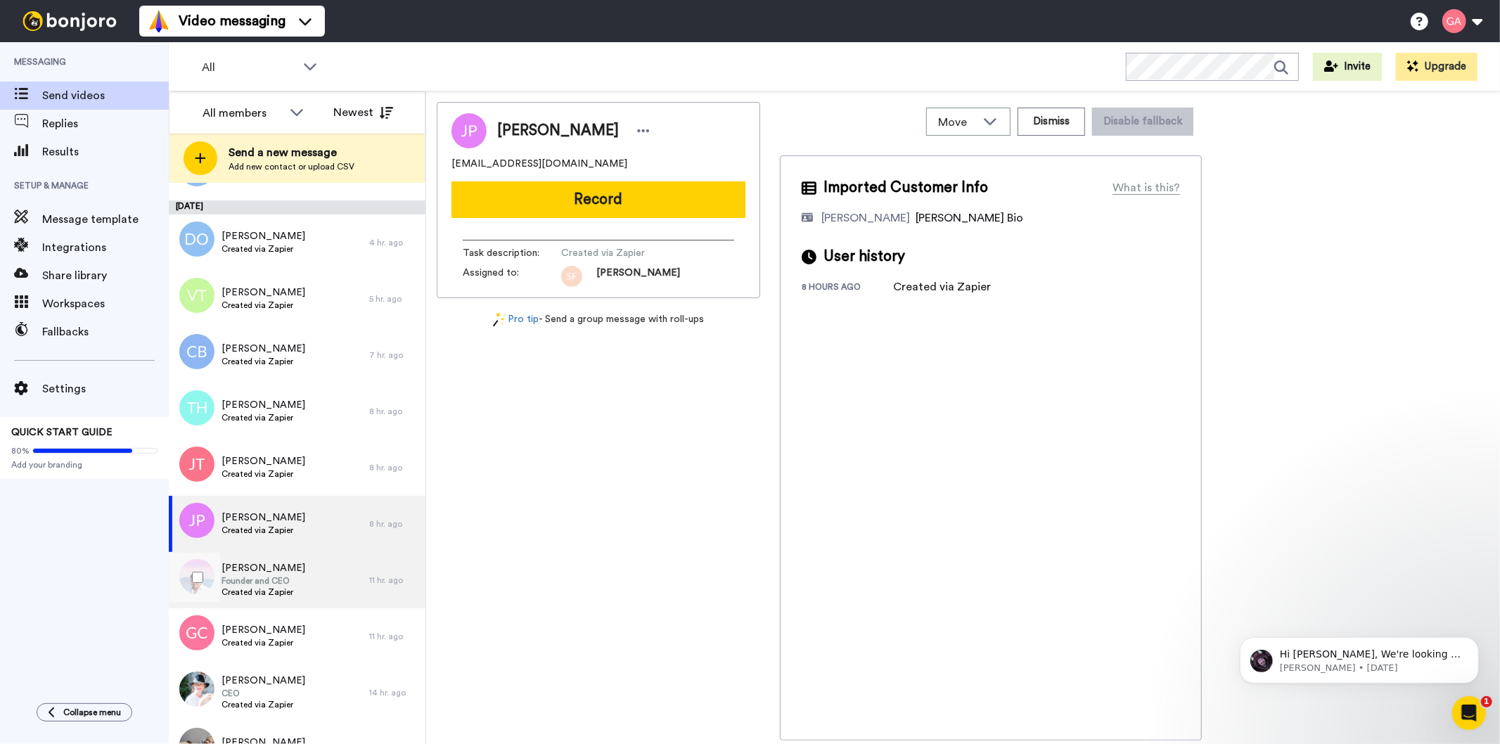
click at [285, 585] on span "Founder and CEO" at bounding box center [264, 580] width 84 height 11
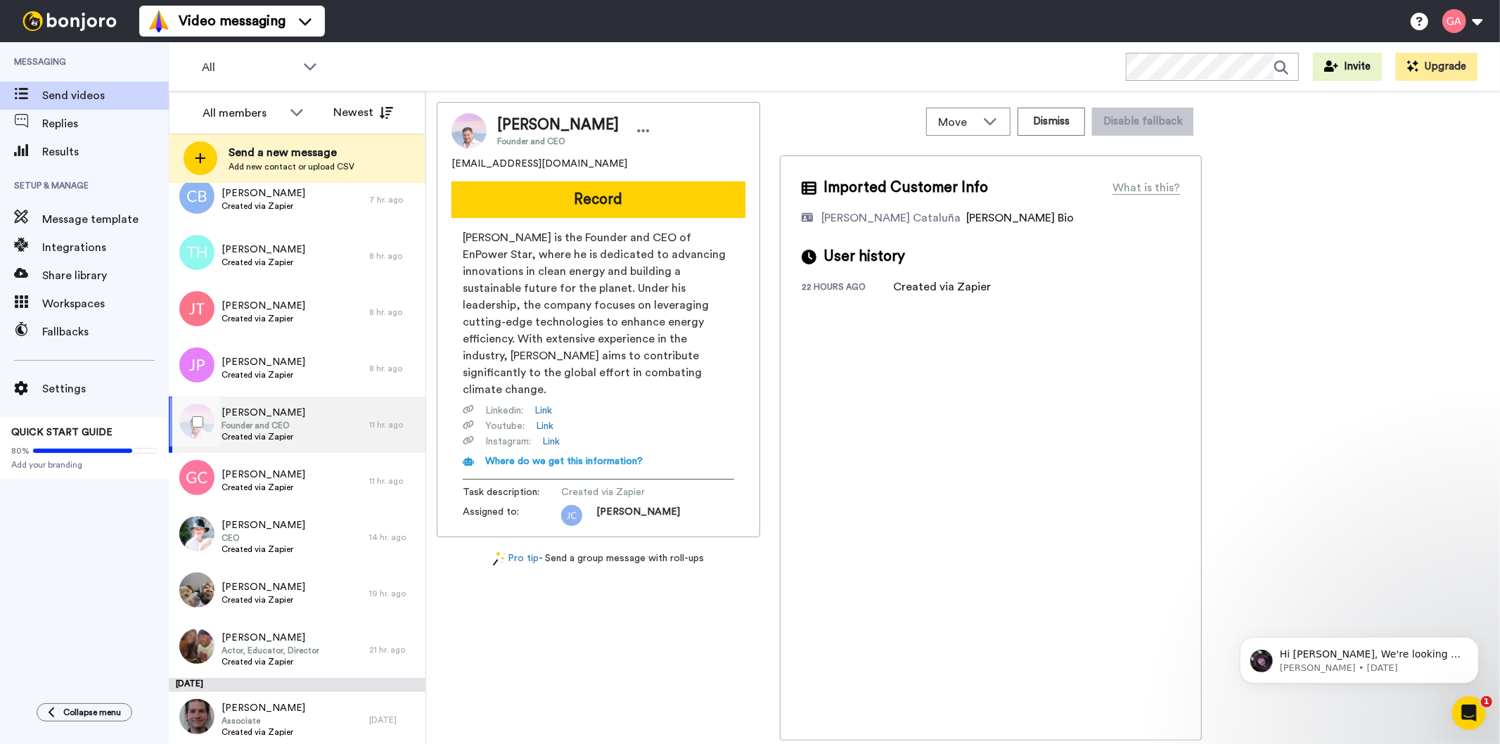
scroll to position [546, 0]
click at [637, 132] on icon at bounding box center [643, 131] width 13 height 14
click at [638, 174] on li "Assign" at bounding box center [630, 175] width 102 height 20
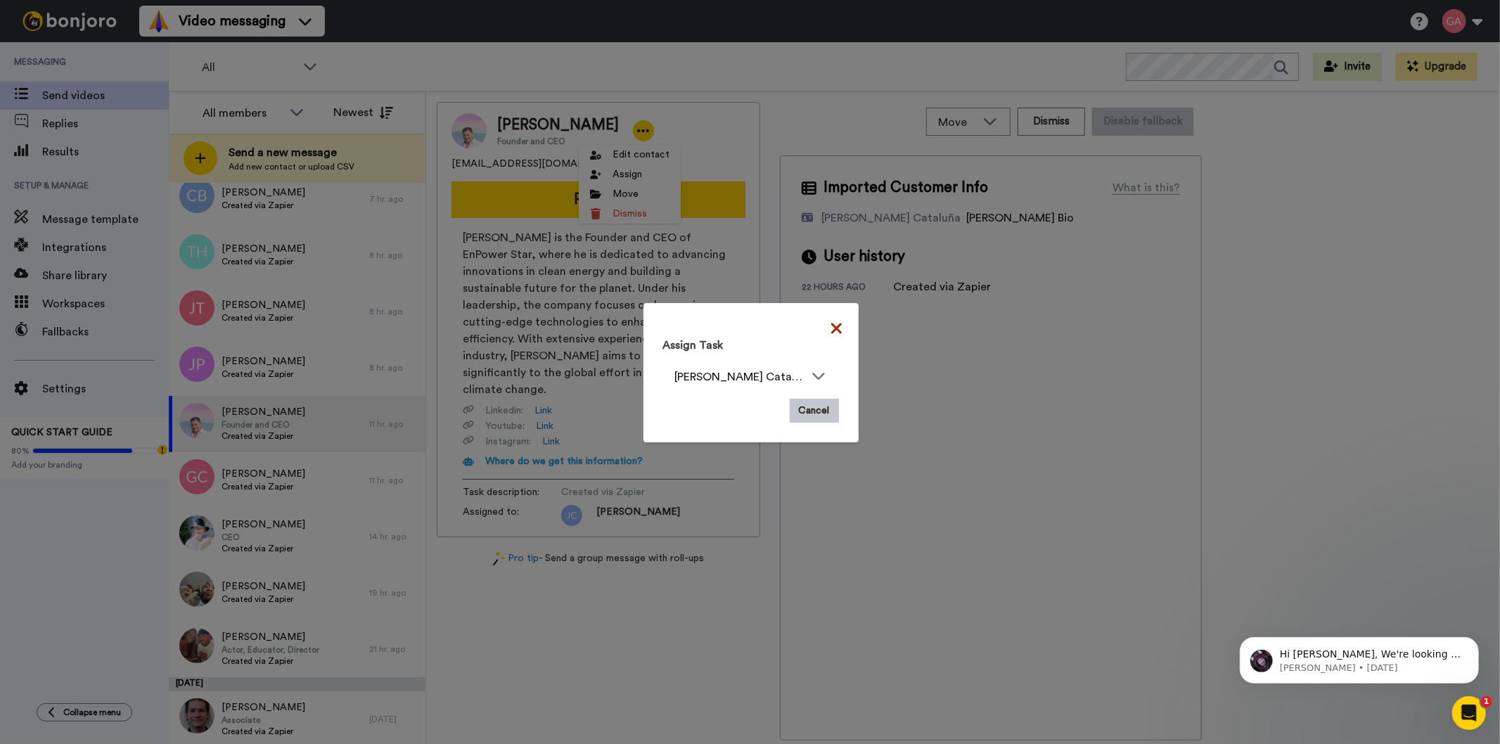
click at [831, 324] on icon at bounding box center [836, 328] width 11 height 17
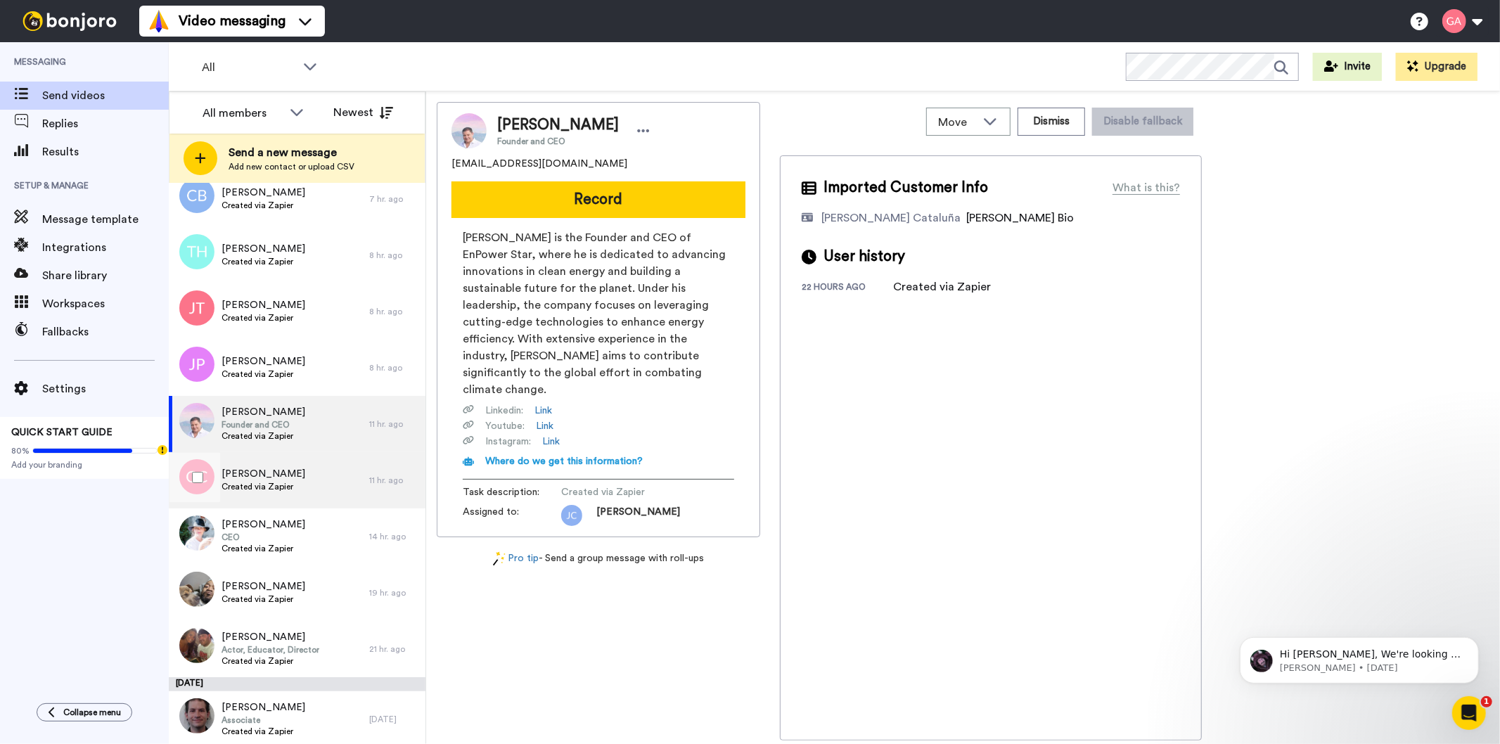
click at [272, 482] on span "Created via Zapier" at bounding box center [264, 486] width 84 height 11
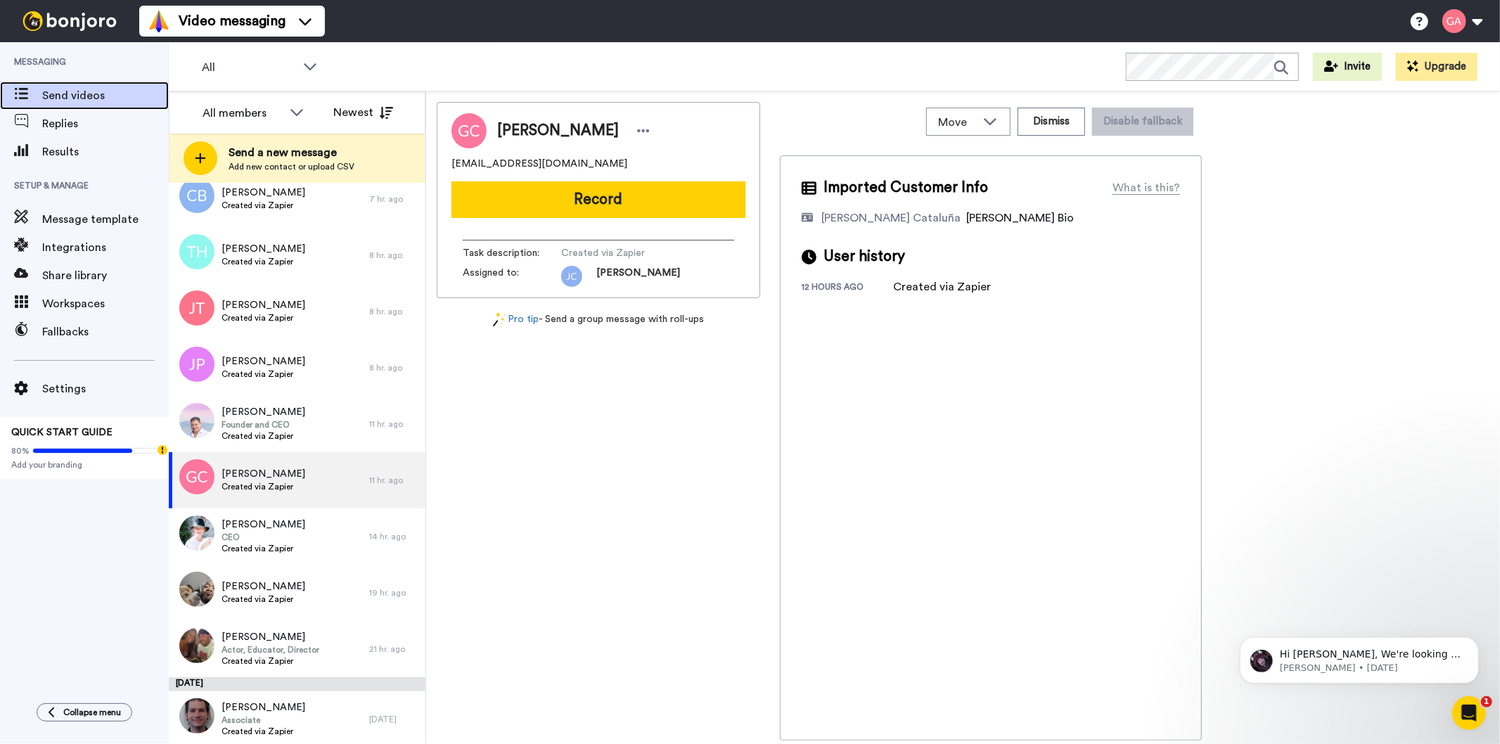
click at [75, 101] on span "Send videos" at bounding box center [105, 95] width 127 height 17
